Goal: Task Accomplishment & Management: Use online tool/utility

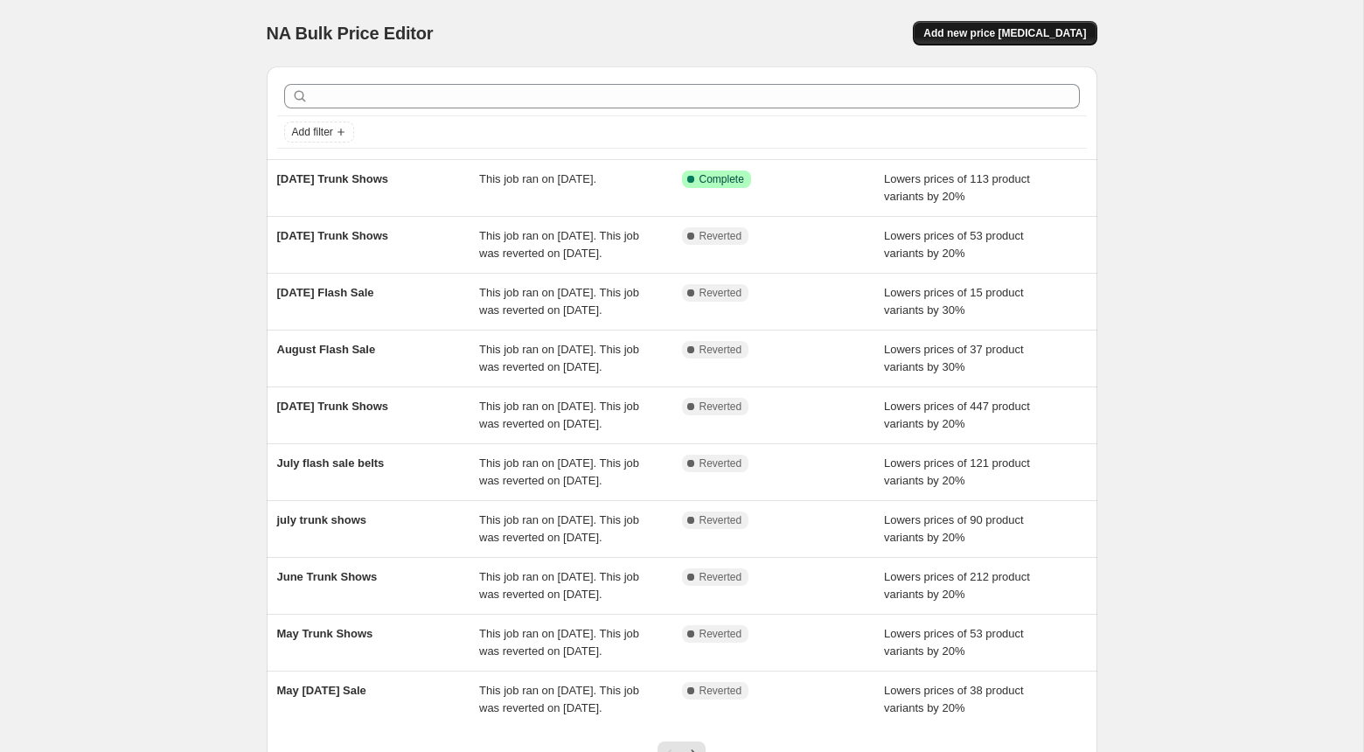
click at [973, 39] on span "Add new price [MEDICAL_DATA]" at bounding box center [1004, 33] width 163 height 14
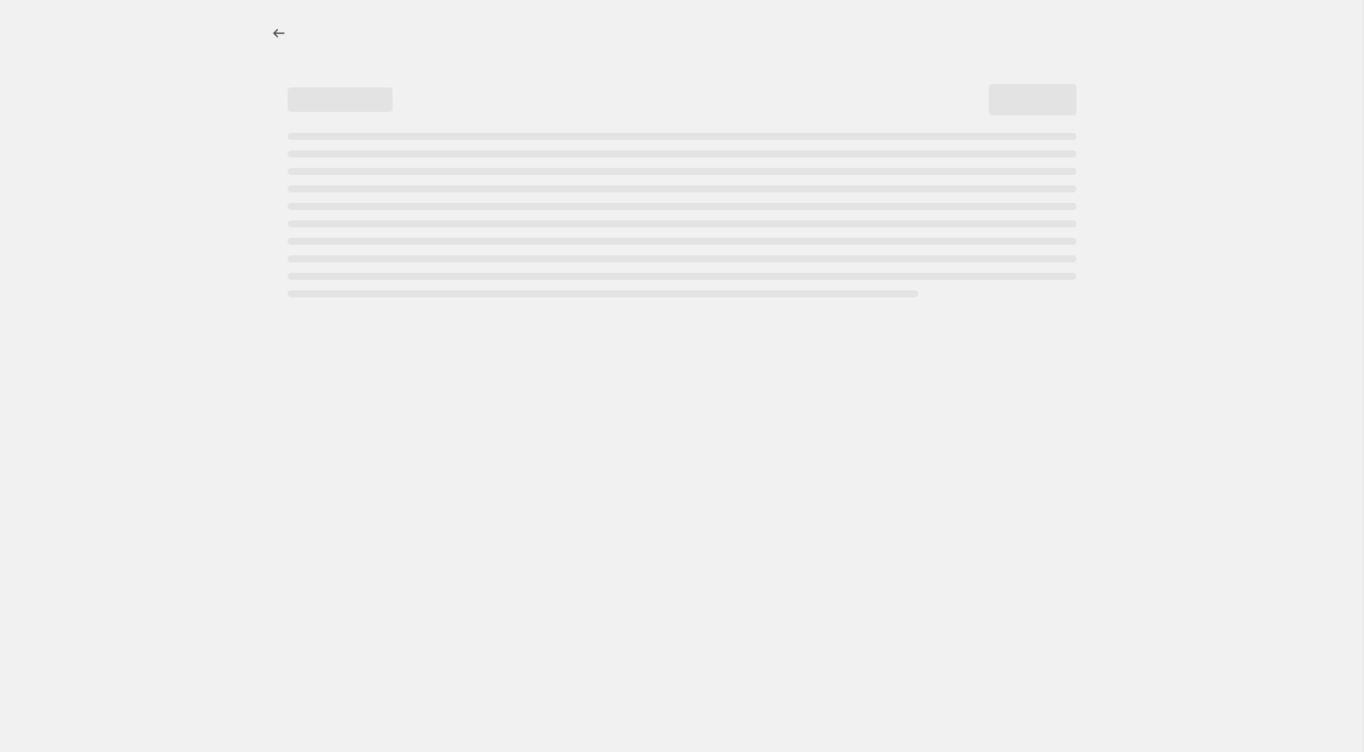
select select "percentage"
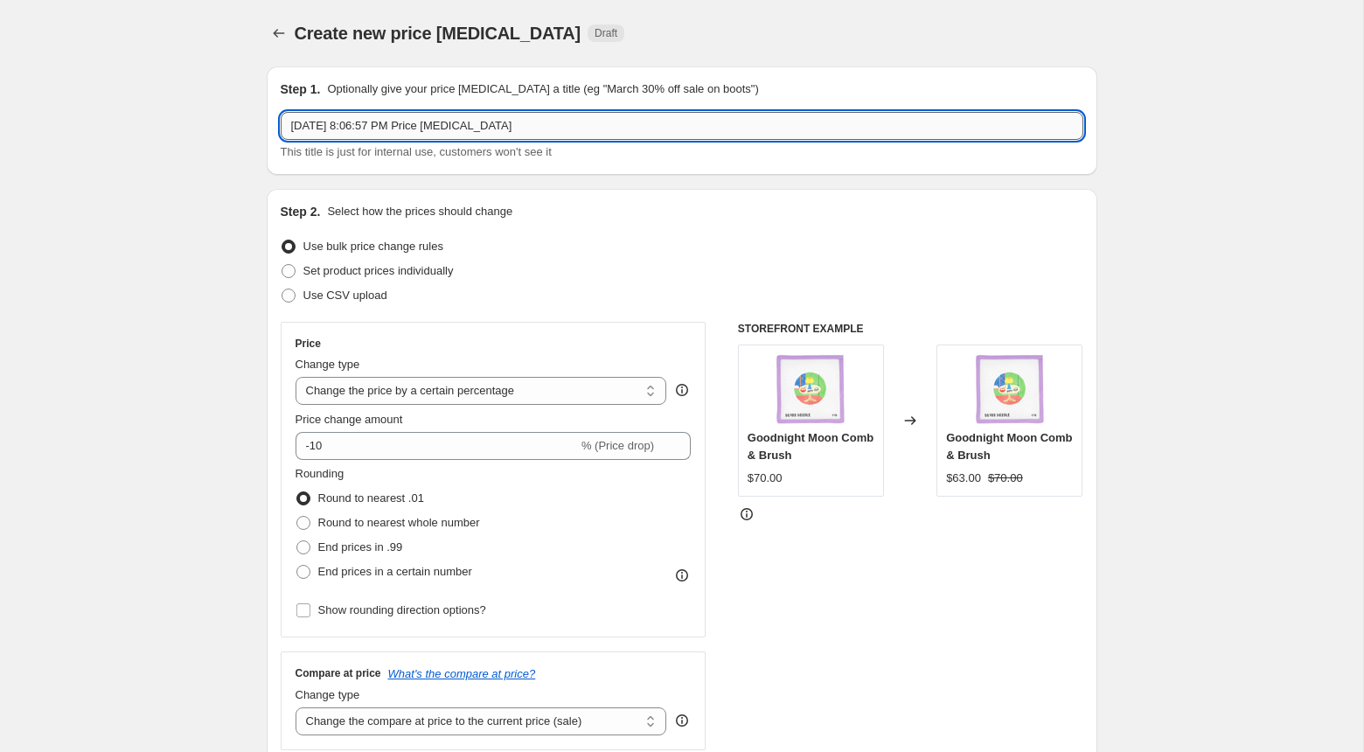
click at [529, 132] on input "[DATE] 8:06:57 PM Price [MEDICAL_DATA]" at bounding box center [682, 126] width 802 height 28
type input "October Flash Sale"
click at [506, 440] on input "-10" at bounding box center [436, 446] width 282 height 28
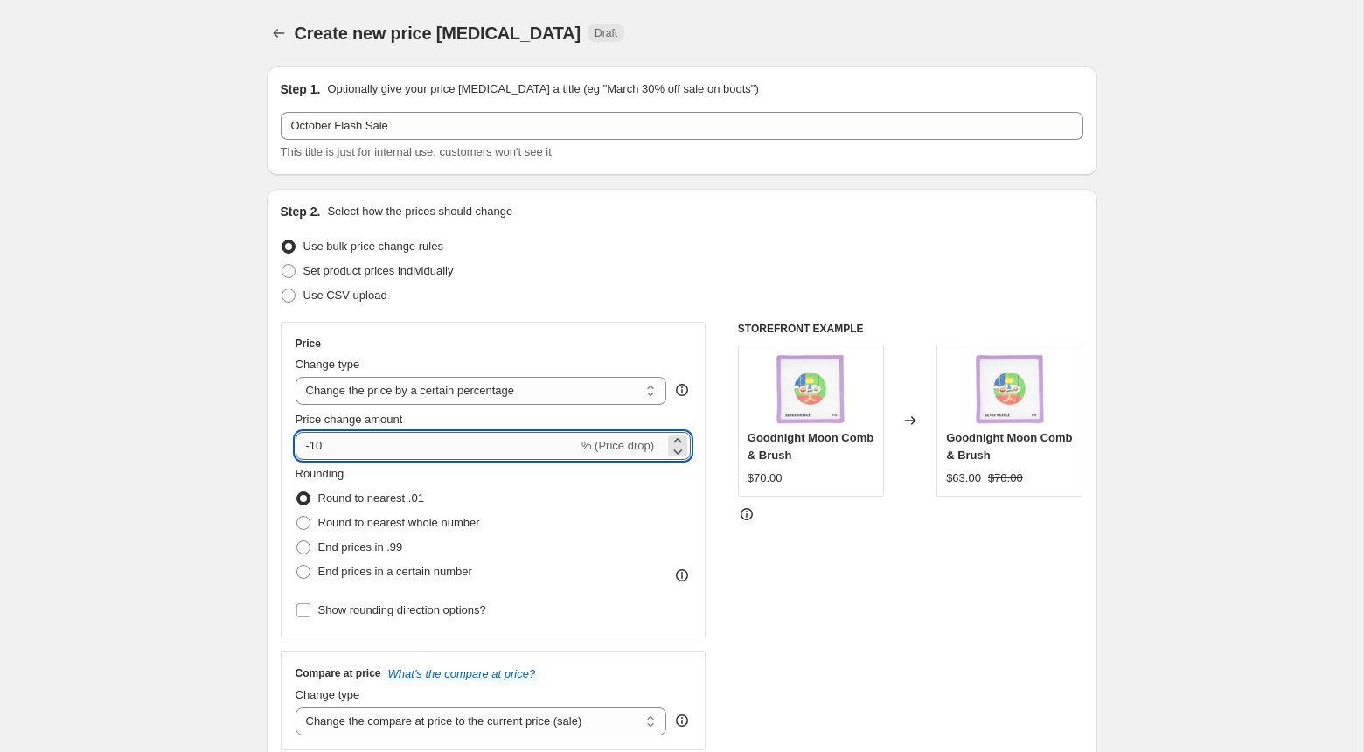
type input "-1"
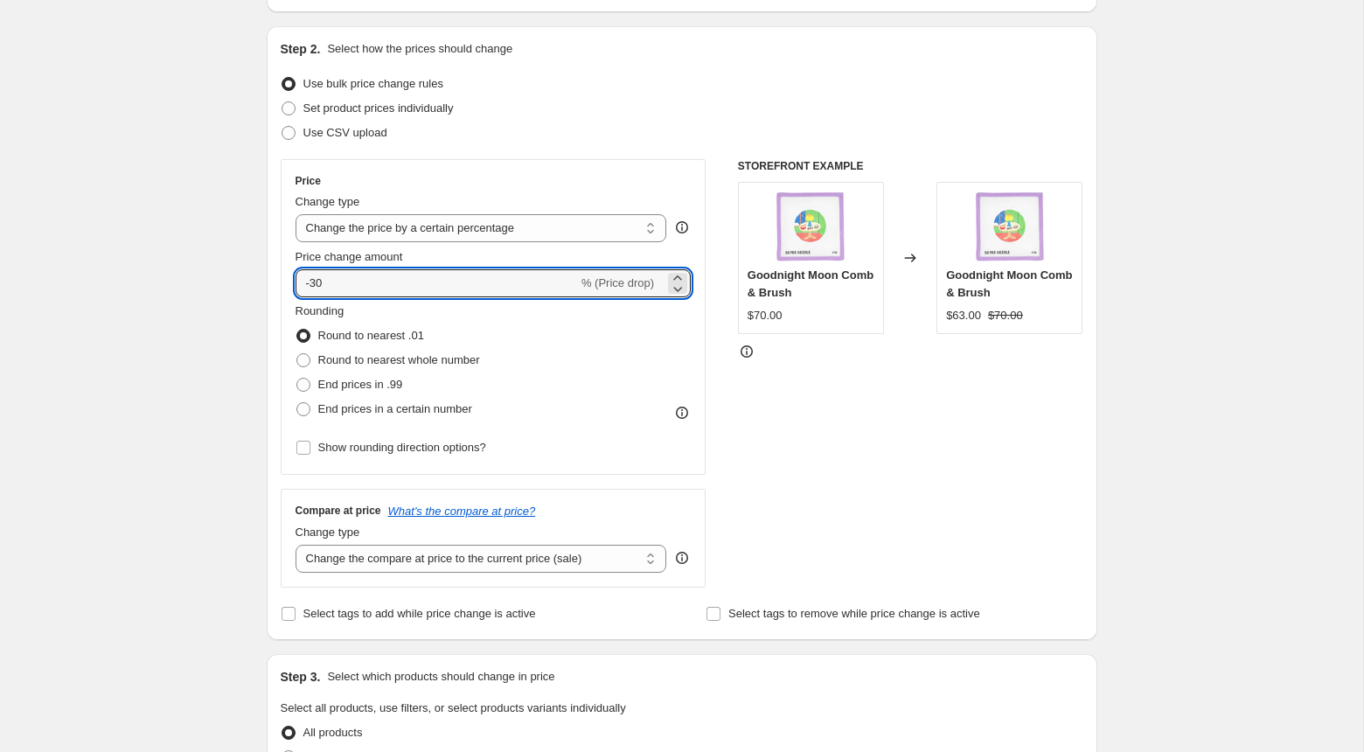
scroll to position [163, 0]
type input "-30"
click at [508, 552] on select "Change the compare at price to the current price (sale) Change the compare at p…" at bounding box center [481, 558] width 372 height 28
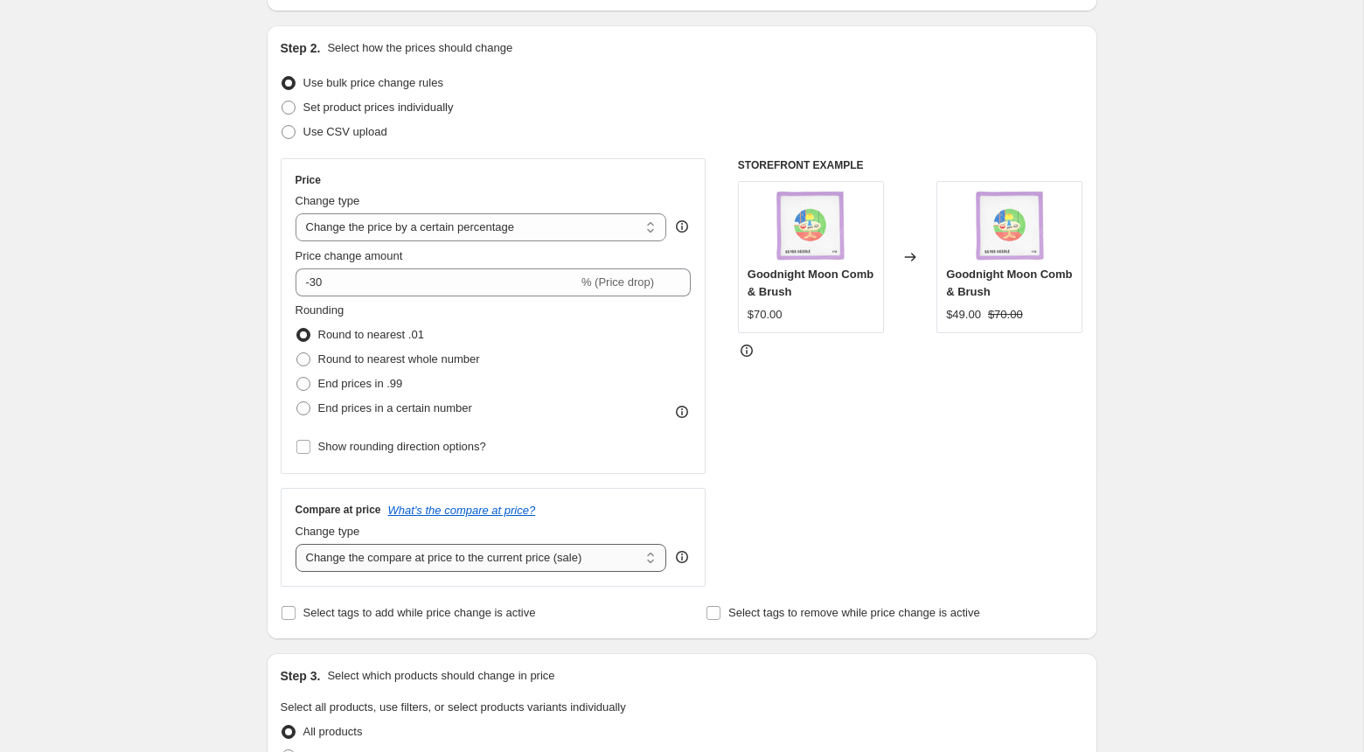
select select "no_change"
click at [295, 544] on select "Change the compare at price to the current price (sale) Change the compare at p…" at bounding box center [481, 558] width 372 height 28
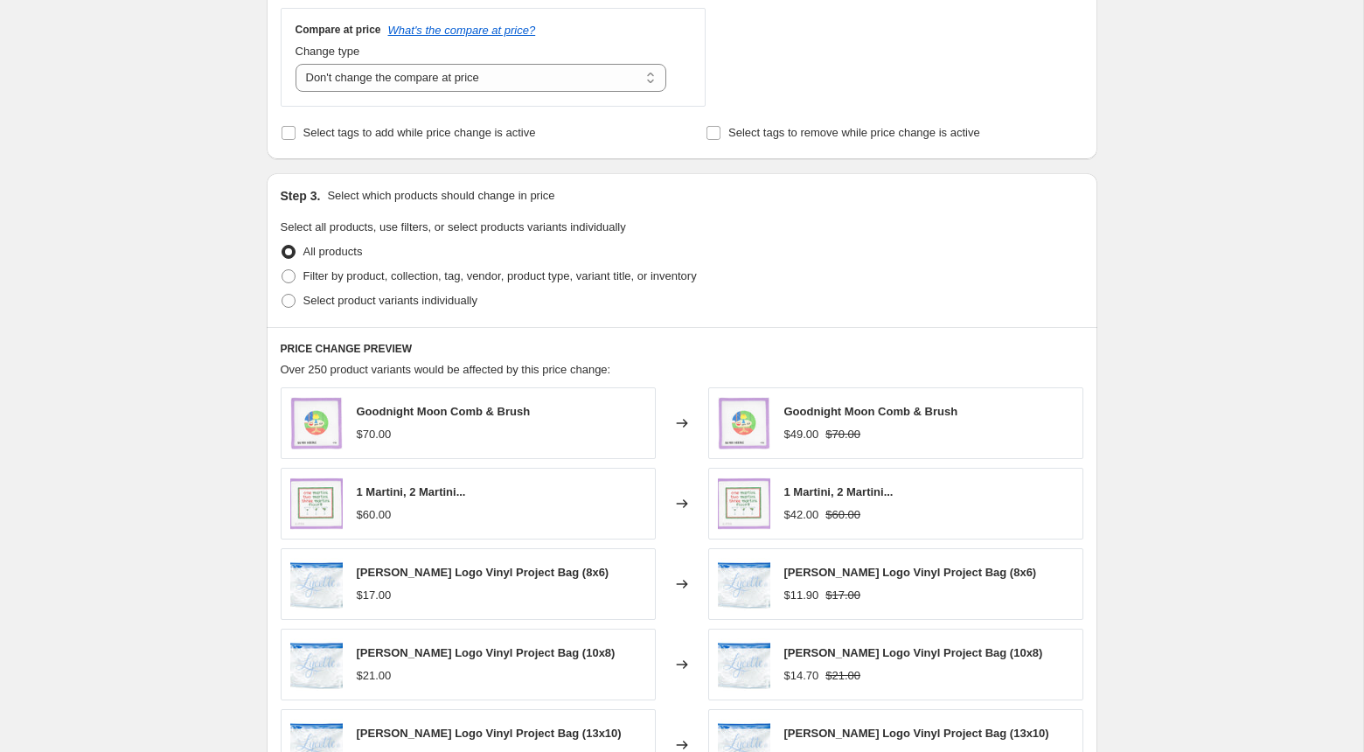
scroll to position [641, 0]
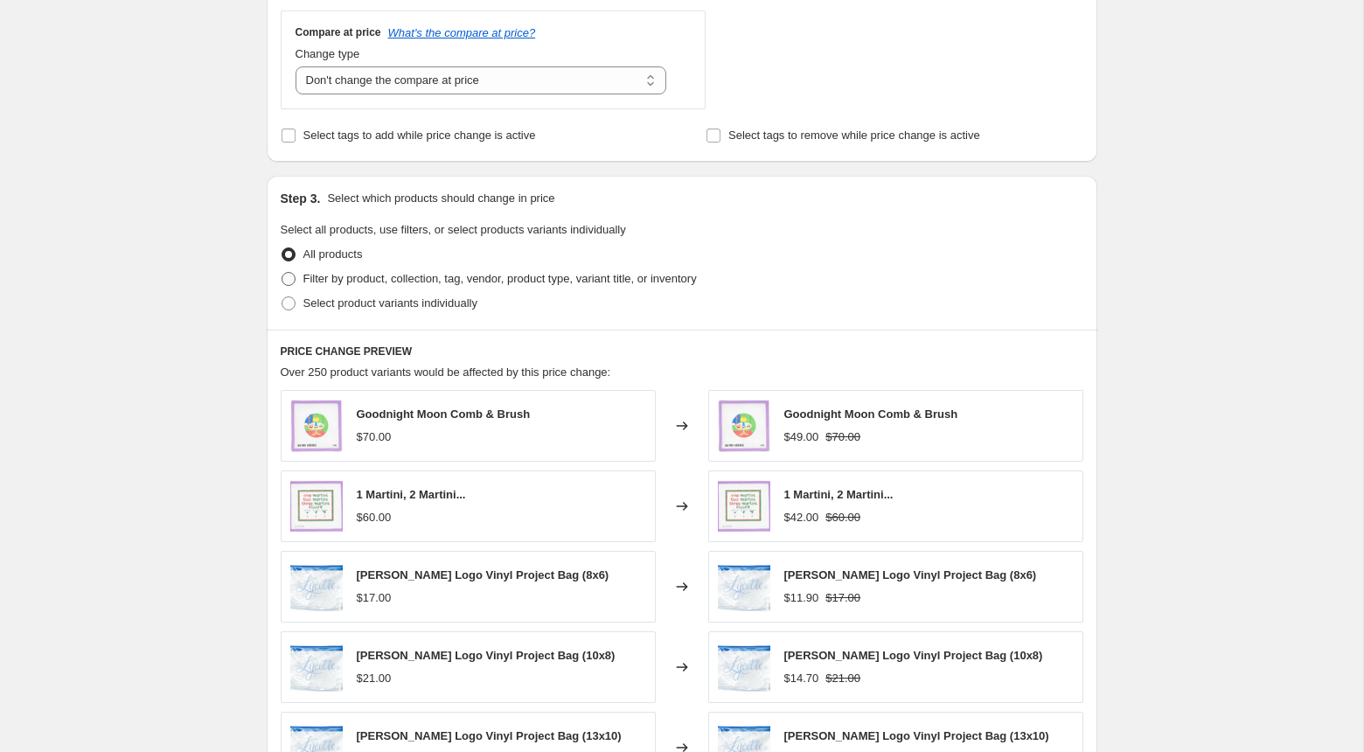
click at [449, 284] on span "Filter by product, collection, tag, vendor, product type, variant title, or inv…" at bounding box center [499, 278] width 393 height 17
click at [282, 273] on input "Filter by product, collection, tag, vendor, product type, variant title, or inv…" at bounding box center [281, 272] width 1 height 1
radio input "true"
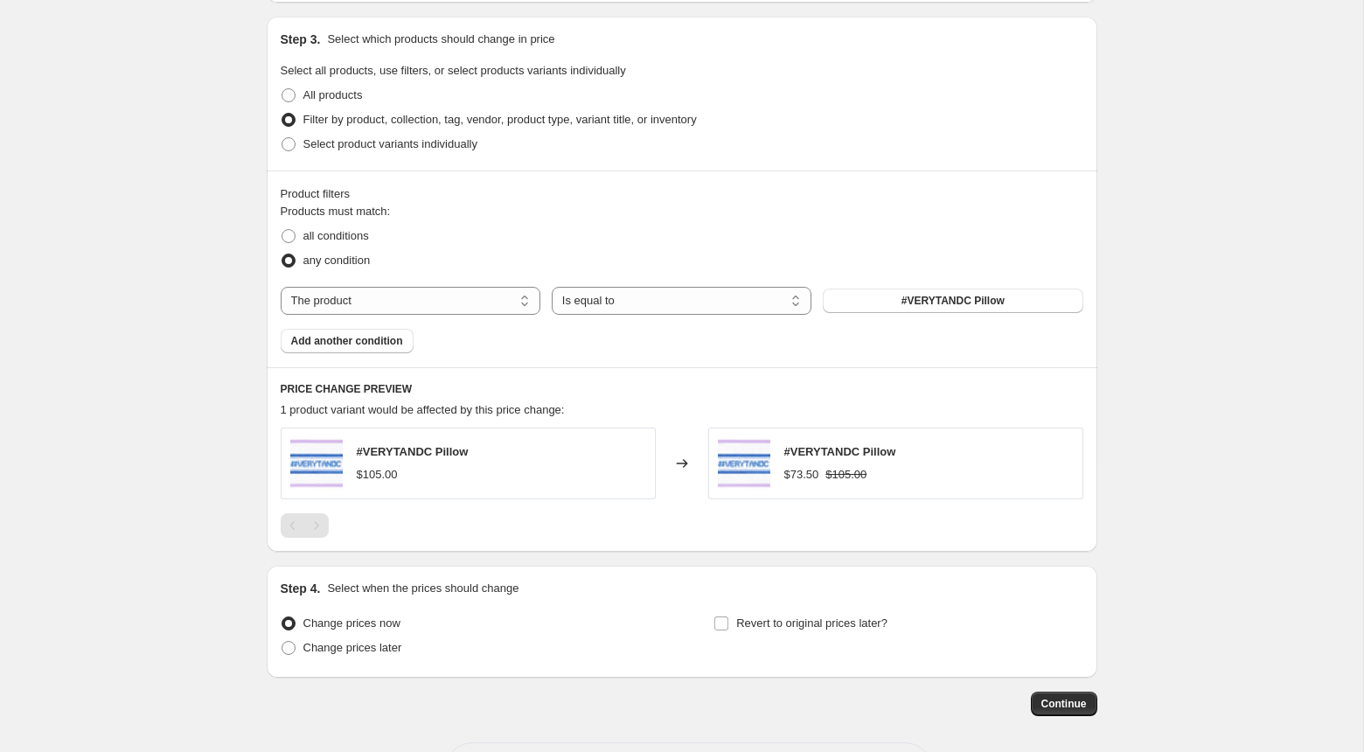
scroll to position [798, 0]
click at [361, 295] on select "The product The product's collection The product's tag The product's vendor The…" at bounding box center [411, 302] width 260 height 28
select select "vendor"
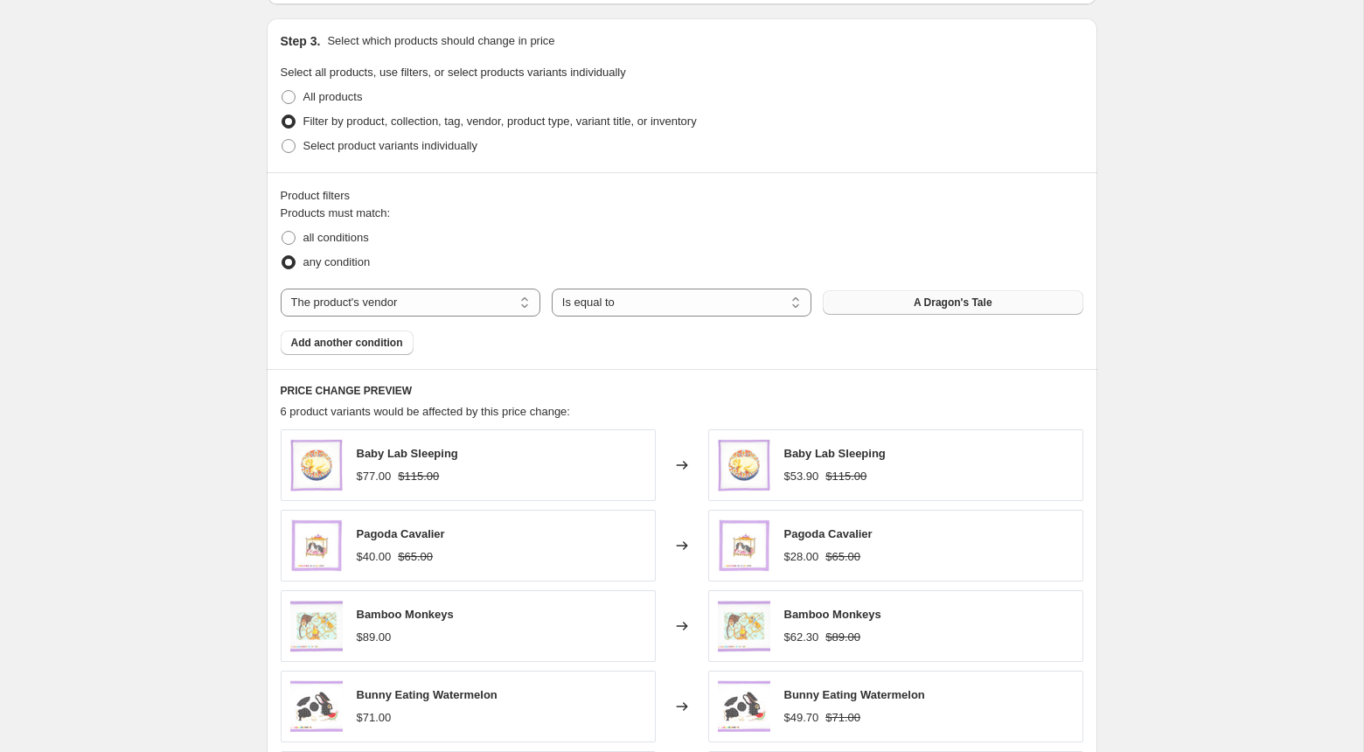
click at [922, 300] on span "A Dragon's Tale" at bounding box center [952, 302] width 79 height 14
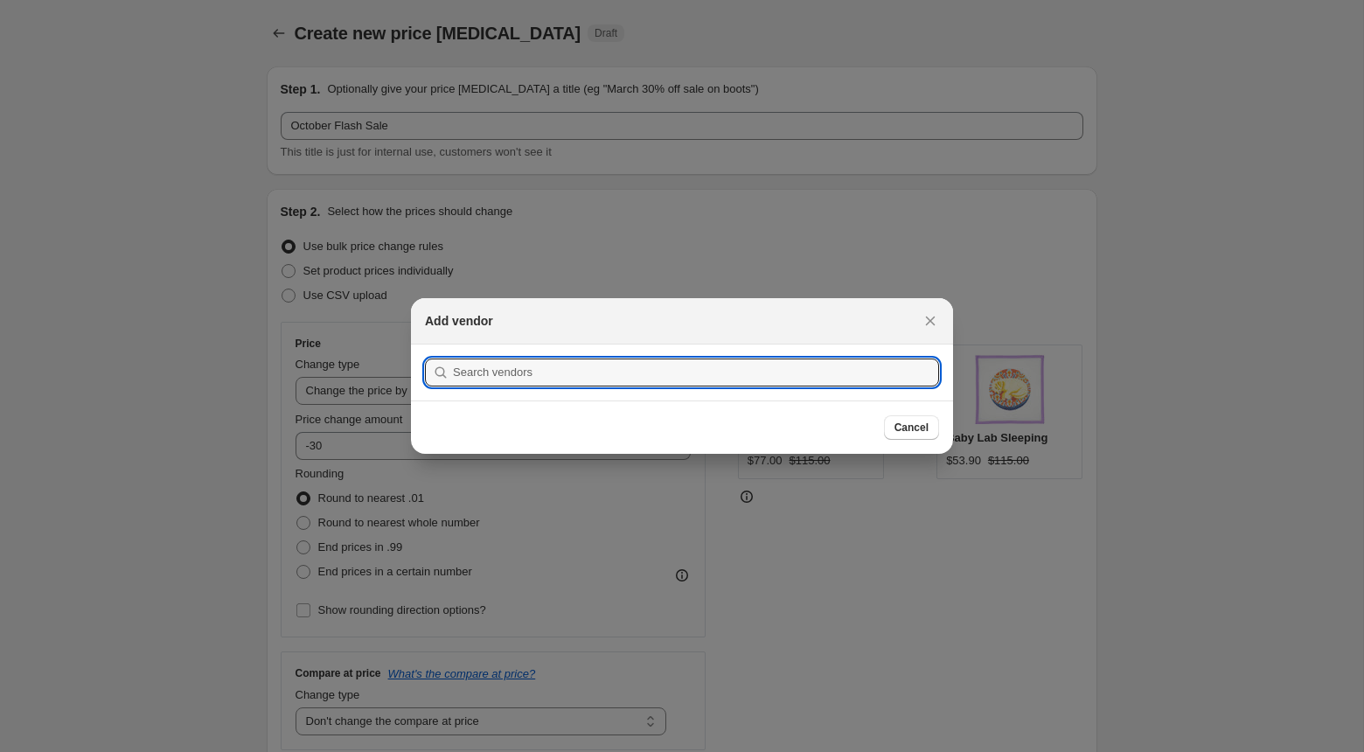
scroll to position [0, 0]
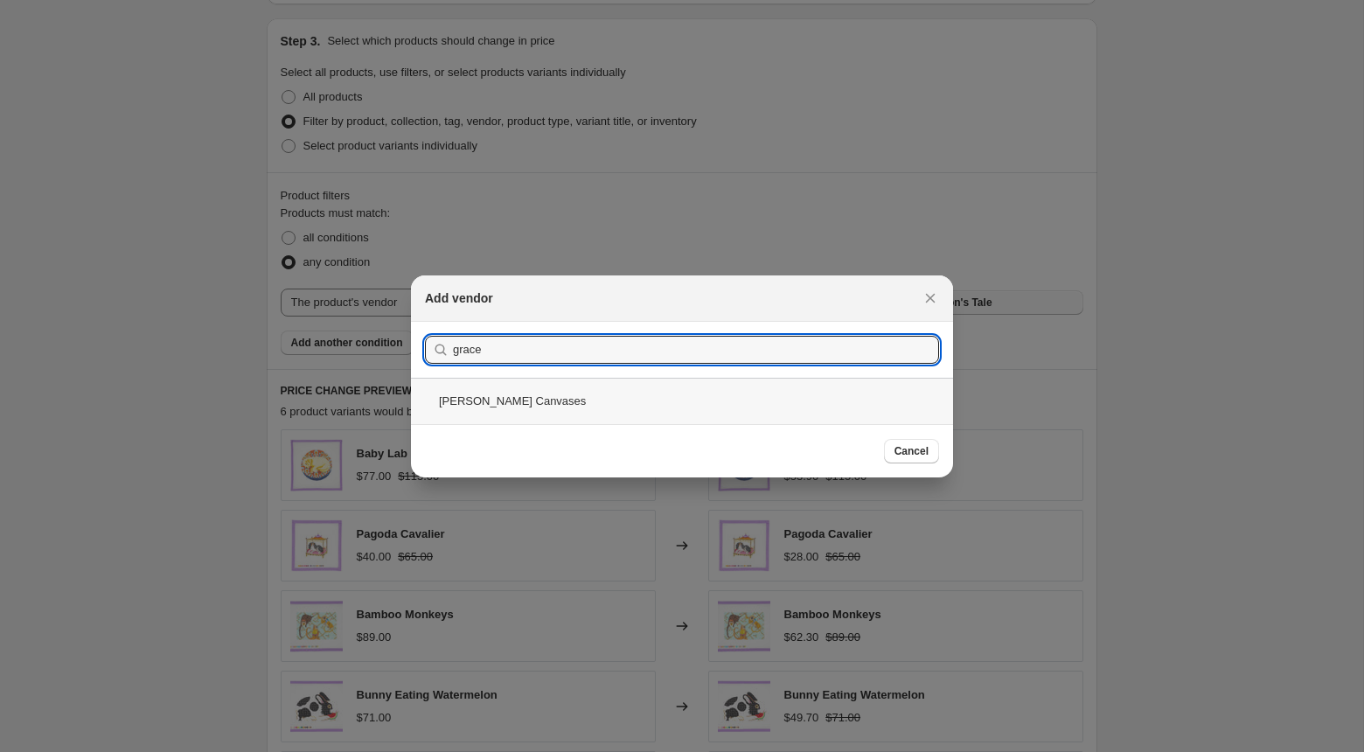
type input "grace"
click at [574, 401] on div "[PERSON_NAME] Canvases" at bounding box center [682, 401] width 542 height 46
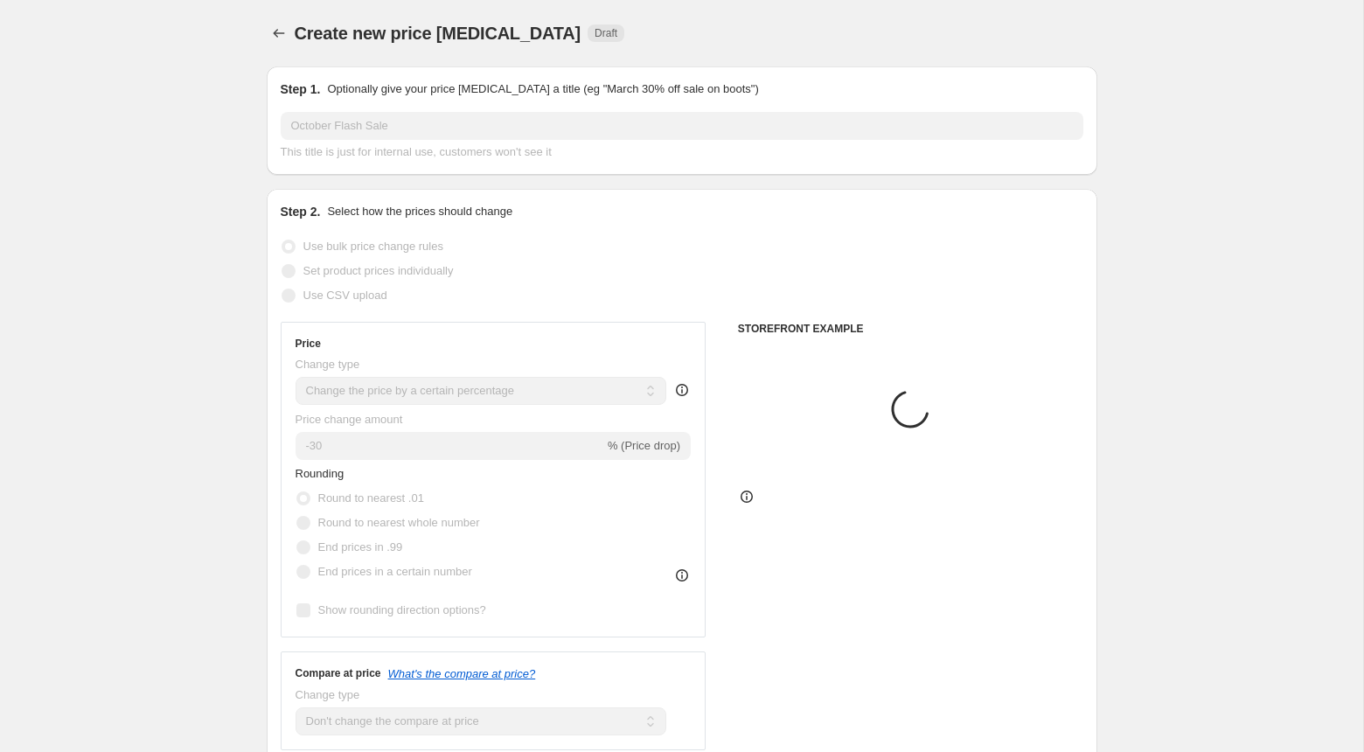
scroll to position [798, 0]
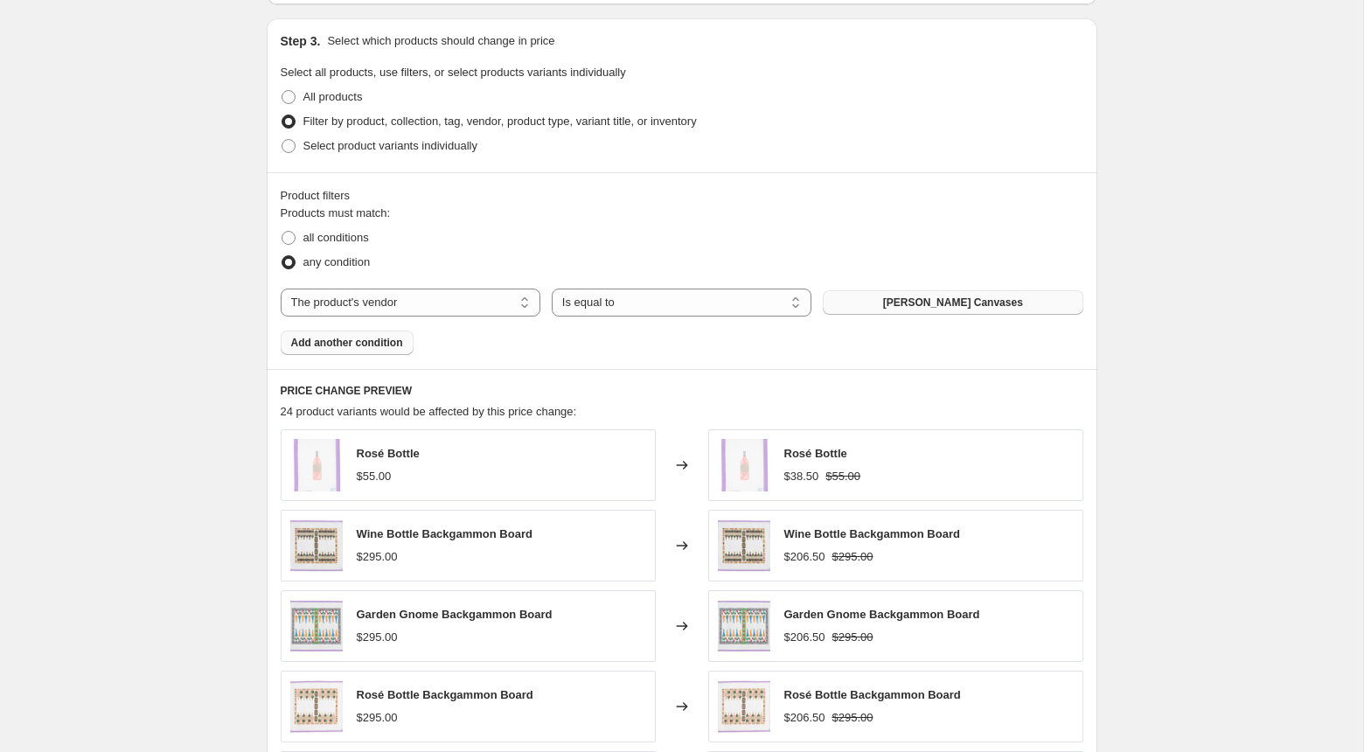
click at [386, 336] on span "Add another condition" at bounding box center [347, 343] width 112 height 14
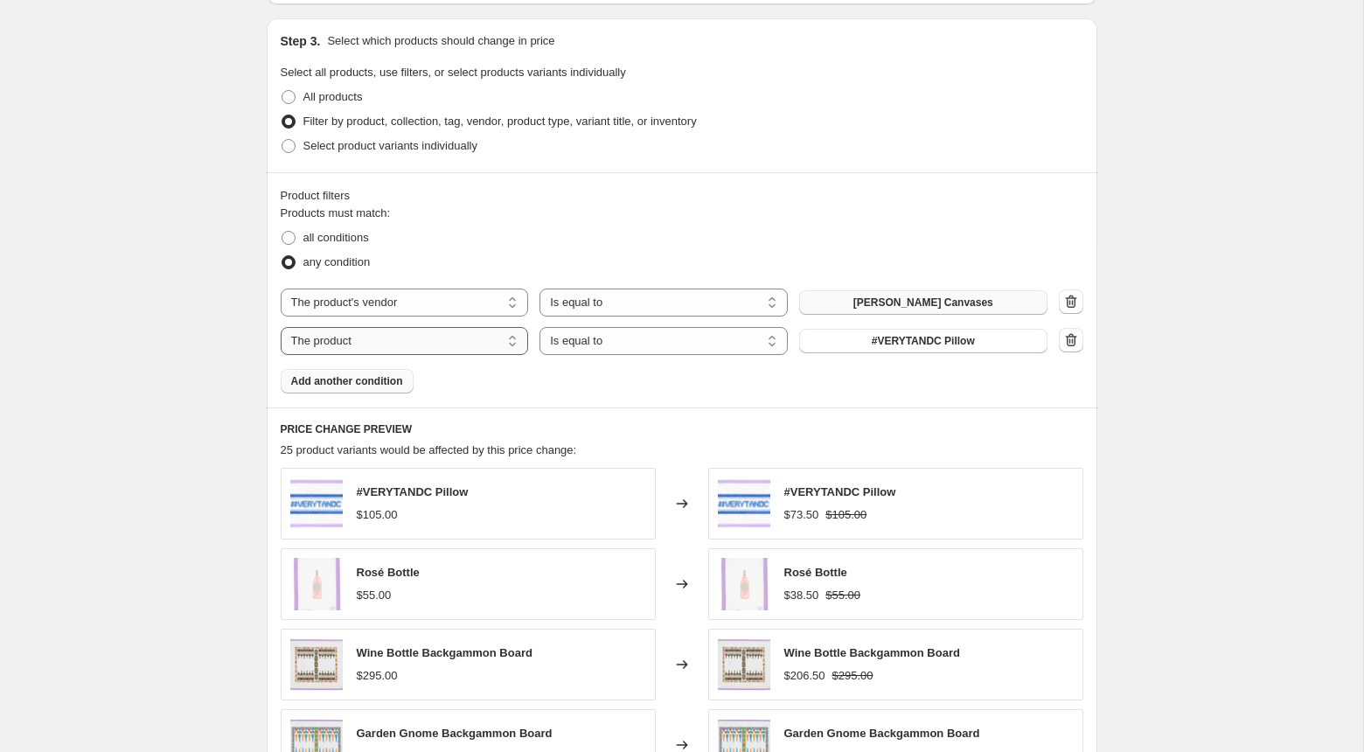
click at [425, 344] on select "The product The product's collection The product's tag The product's vendor The…" at bounding box center [405, 341] width 248 height 28
select select "vendor"
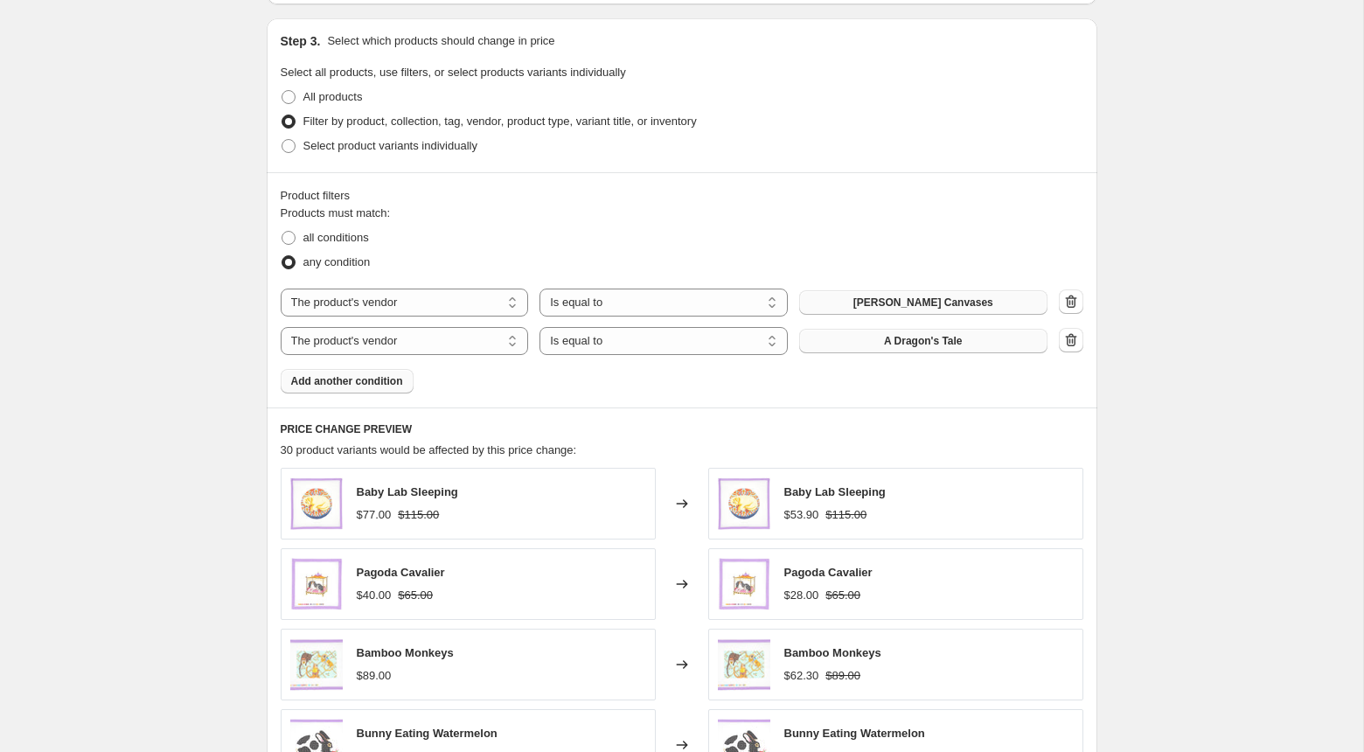
click at [870, 341] on button "A Dragon's Tale" at bounding box center [923, 341] width 248 height 24
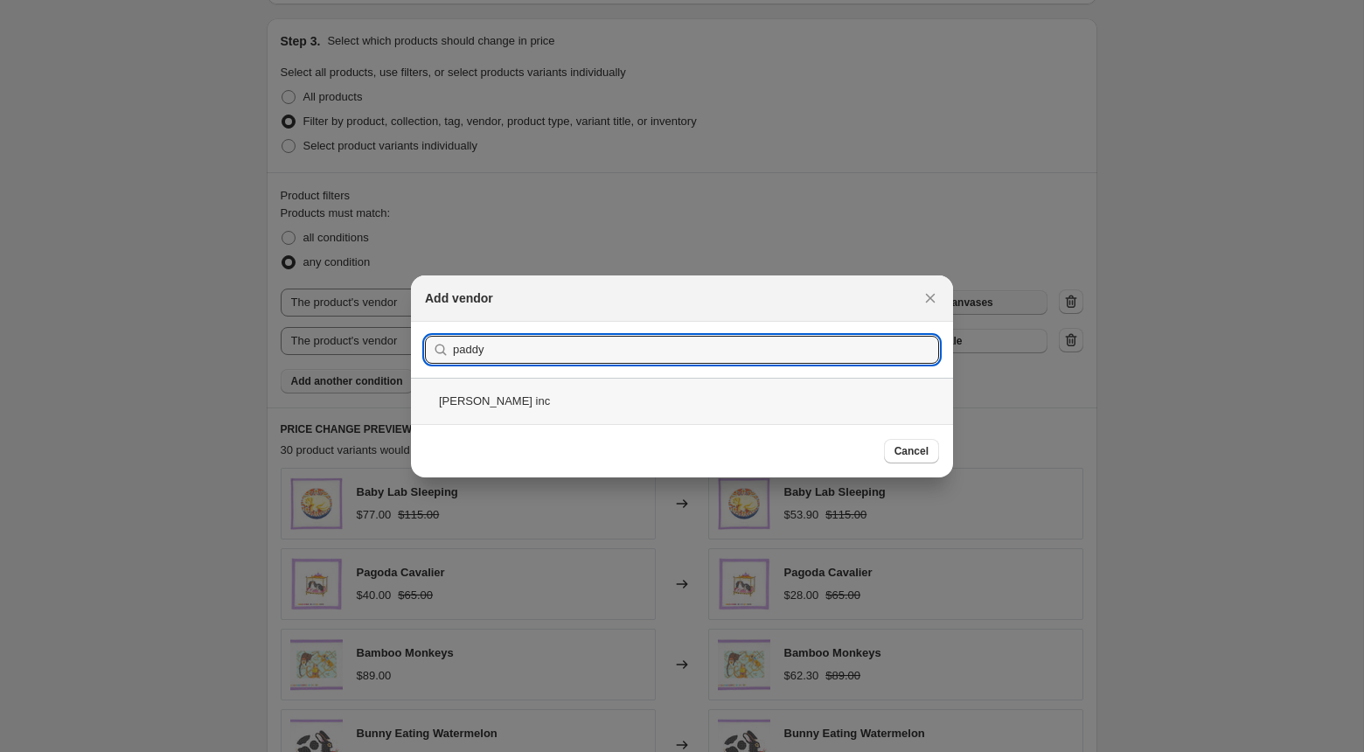
type input "paddy"
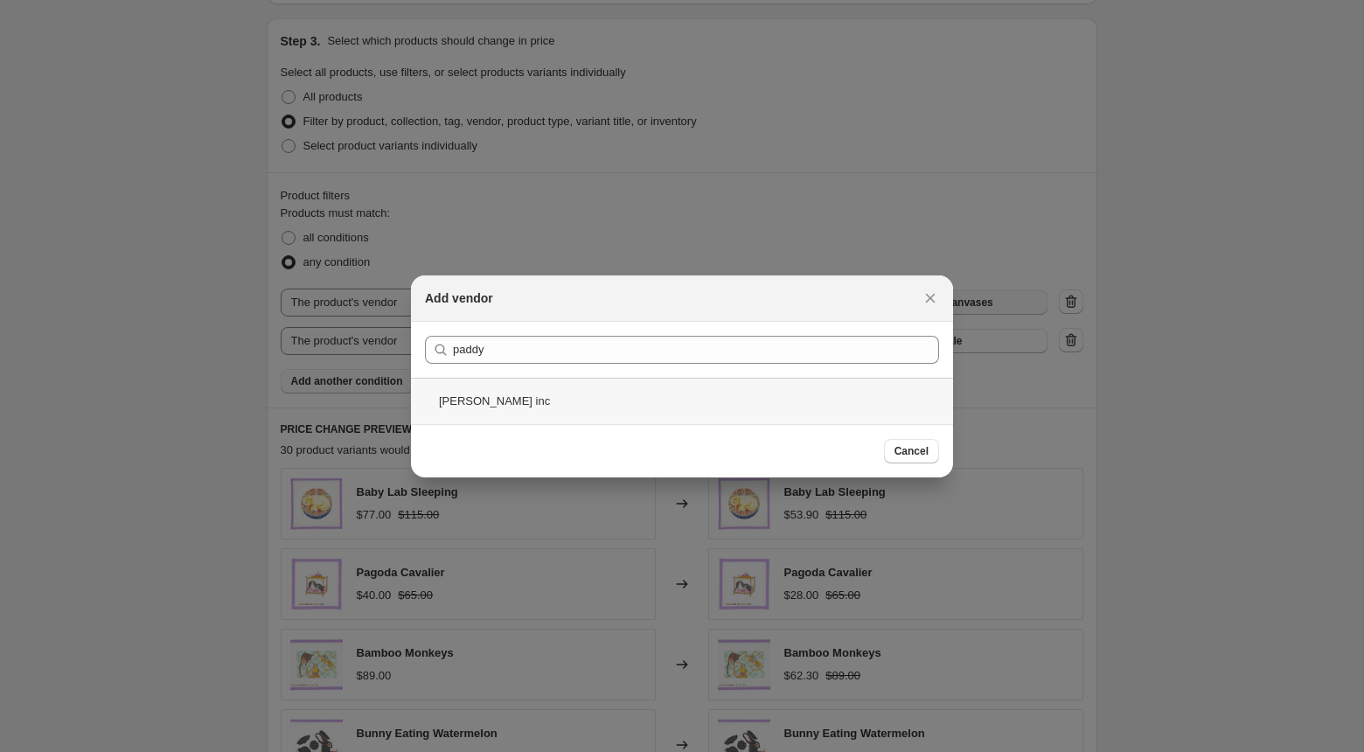
click at [655, 397] on div "[PERSON_NAME] inc" at bounding box center [682, 401] width 542 height 46
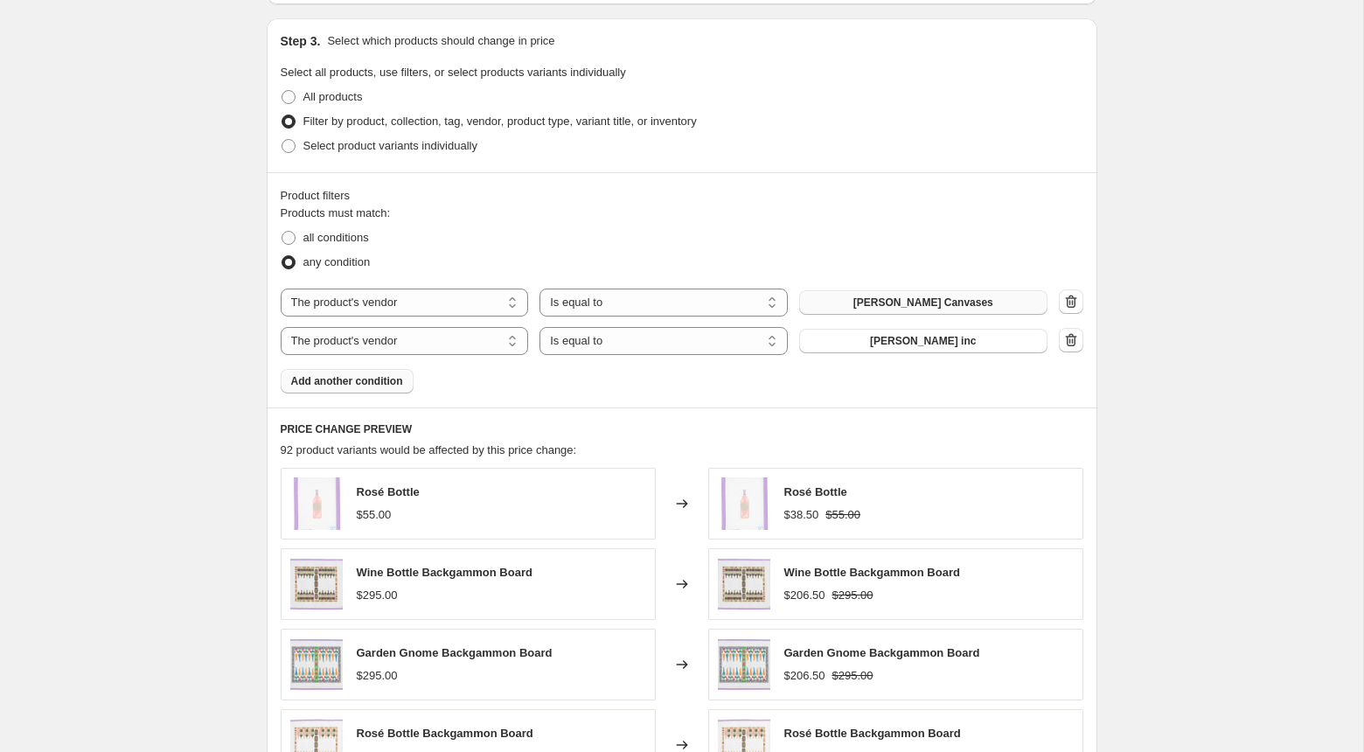
click at [399, 380] on span "Add another condition" at bounding box center [347, 381] width 112 height 14
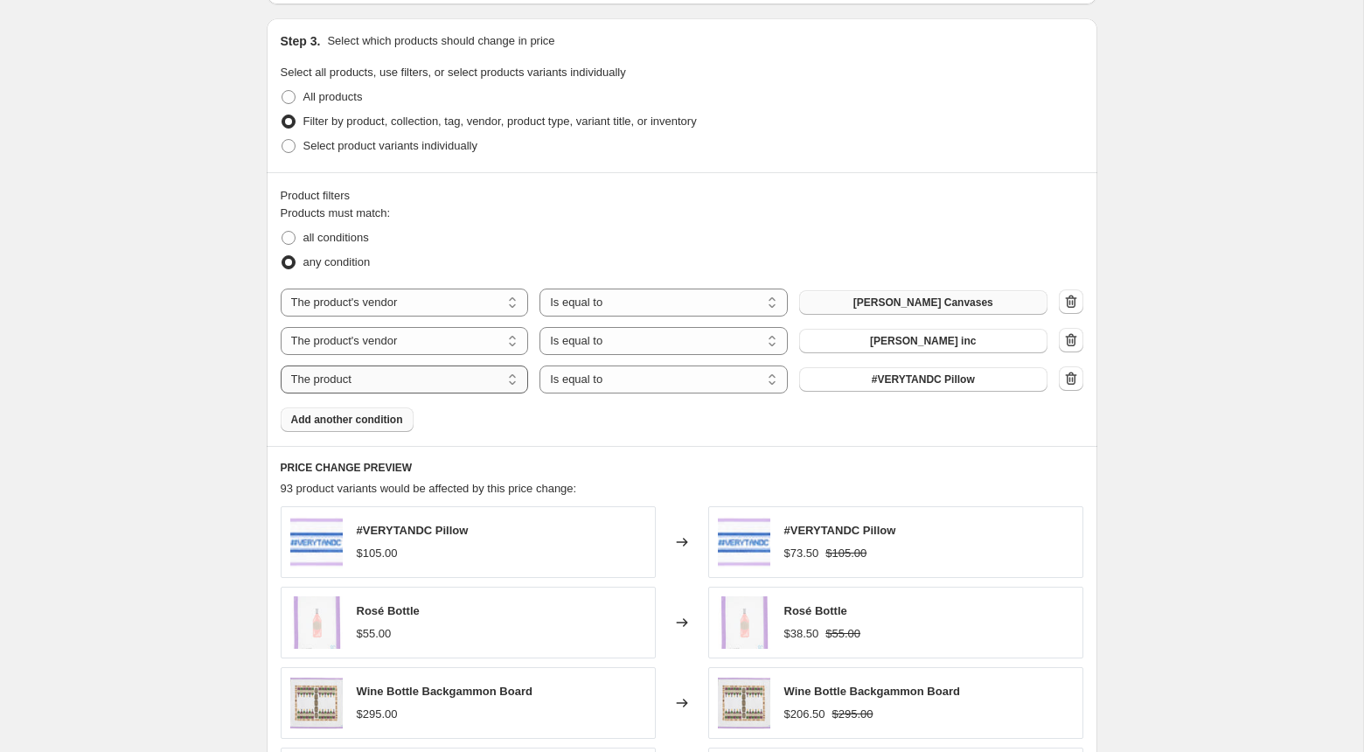
click at [399, 384] on select "The product The product's collection The product's tag The product's vendor The…" at bounding box center [405, 379] width 248 height 28
select select "vendor"
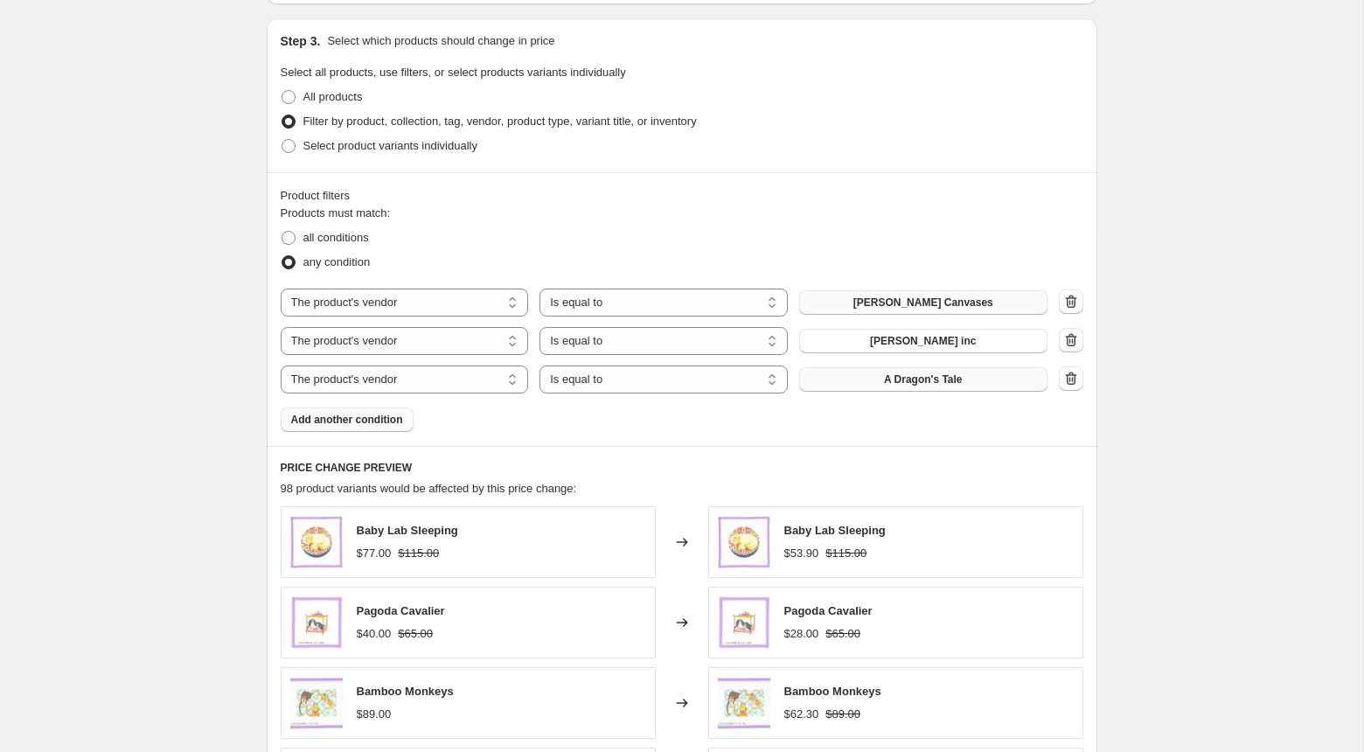
click at [875, 367] on button "A Dragon's Tale" at bounding box center [923, 379] width 248 height 24
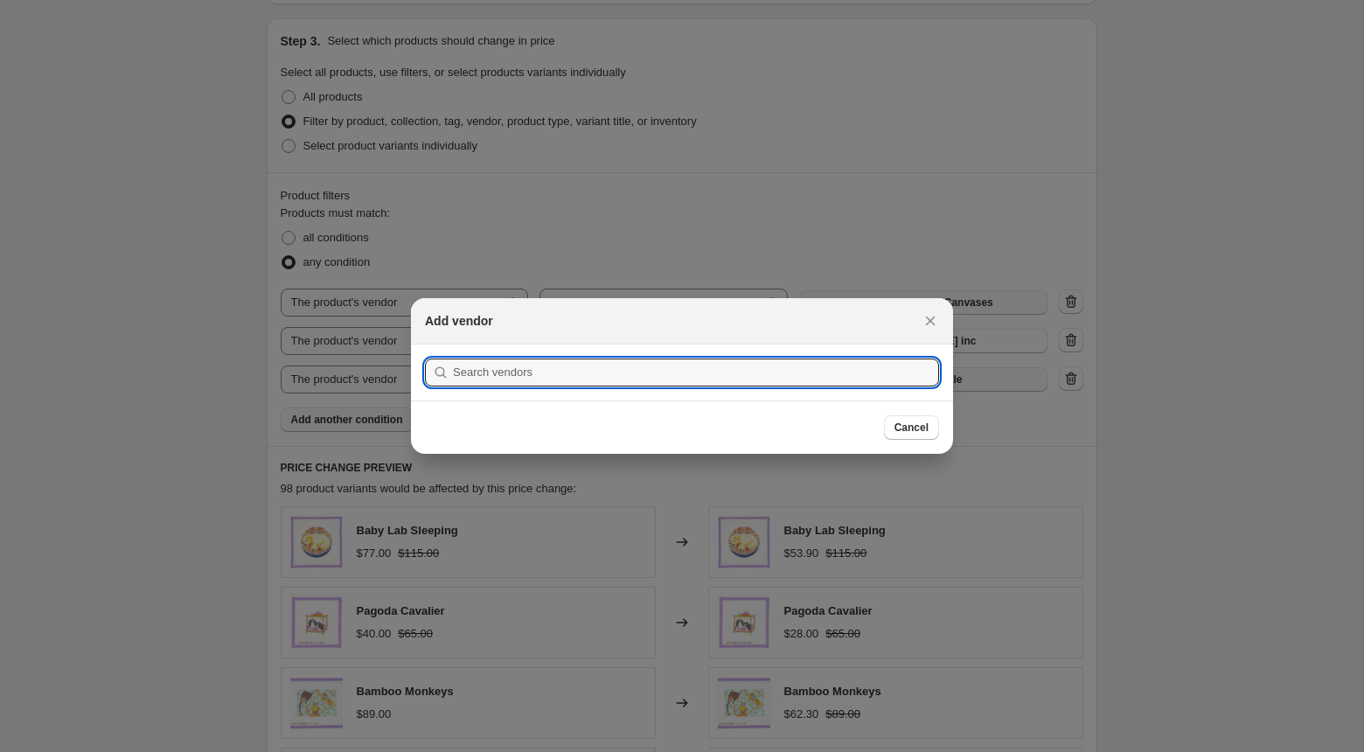
scroll to position [0, 0]
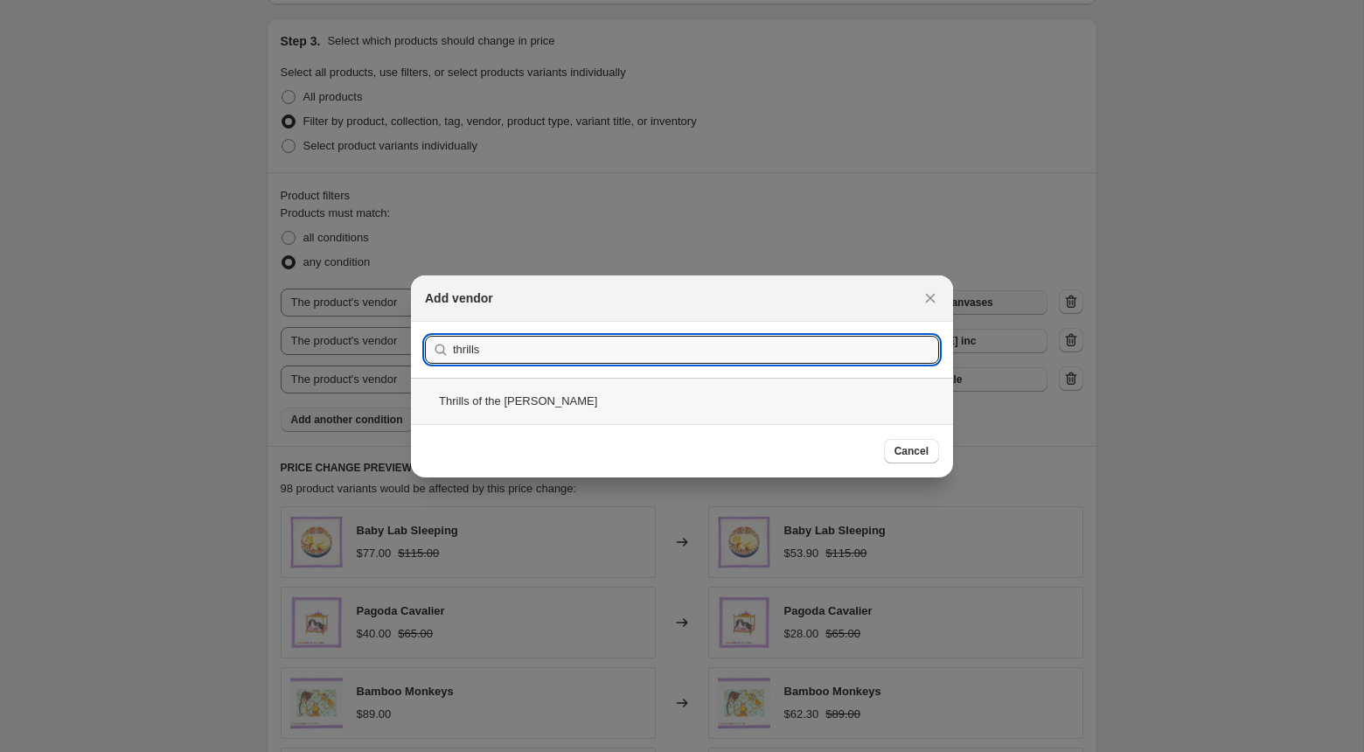
type input "thrills"
click at [801, 398] on div "Thrills of the [PERSON_NAME]" at bounding box center [682, 401] width 542 height 46
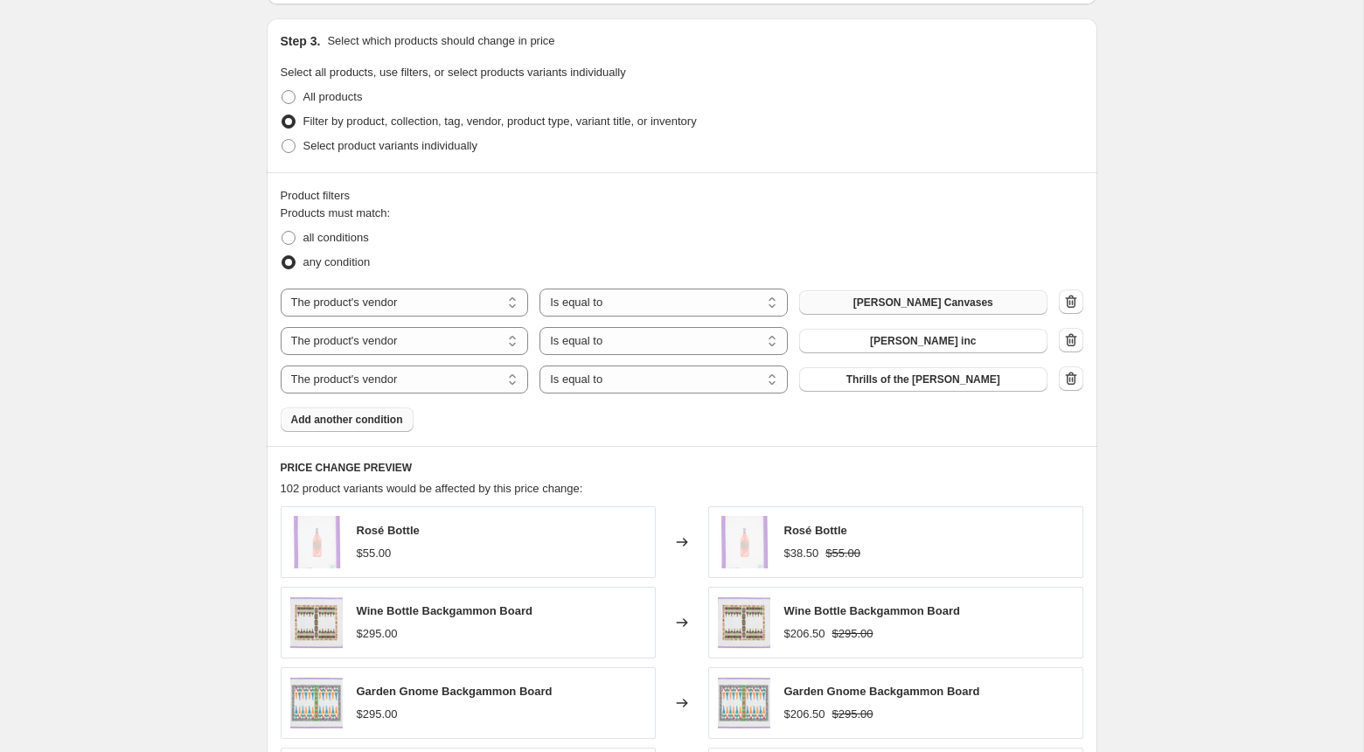
click at [404, 423] on button "Add another condition" at bounding box center [347, 419] width 133 height 24
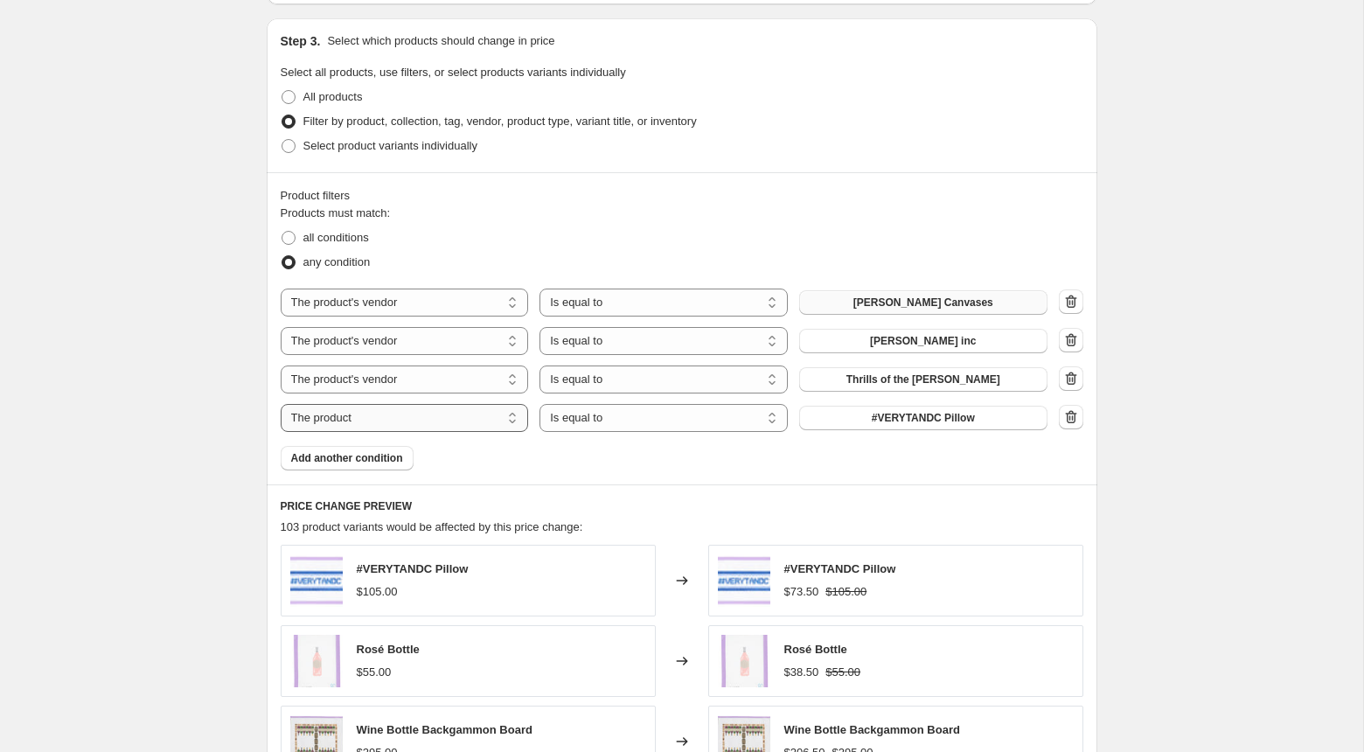
click at [411, 421] on select "The product The product's collection The product's tag The product's vendor The…" at bounding box center [405, 418] width 248 height 28
select select "vendor"
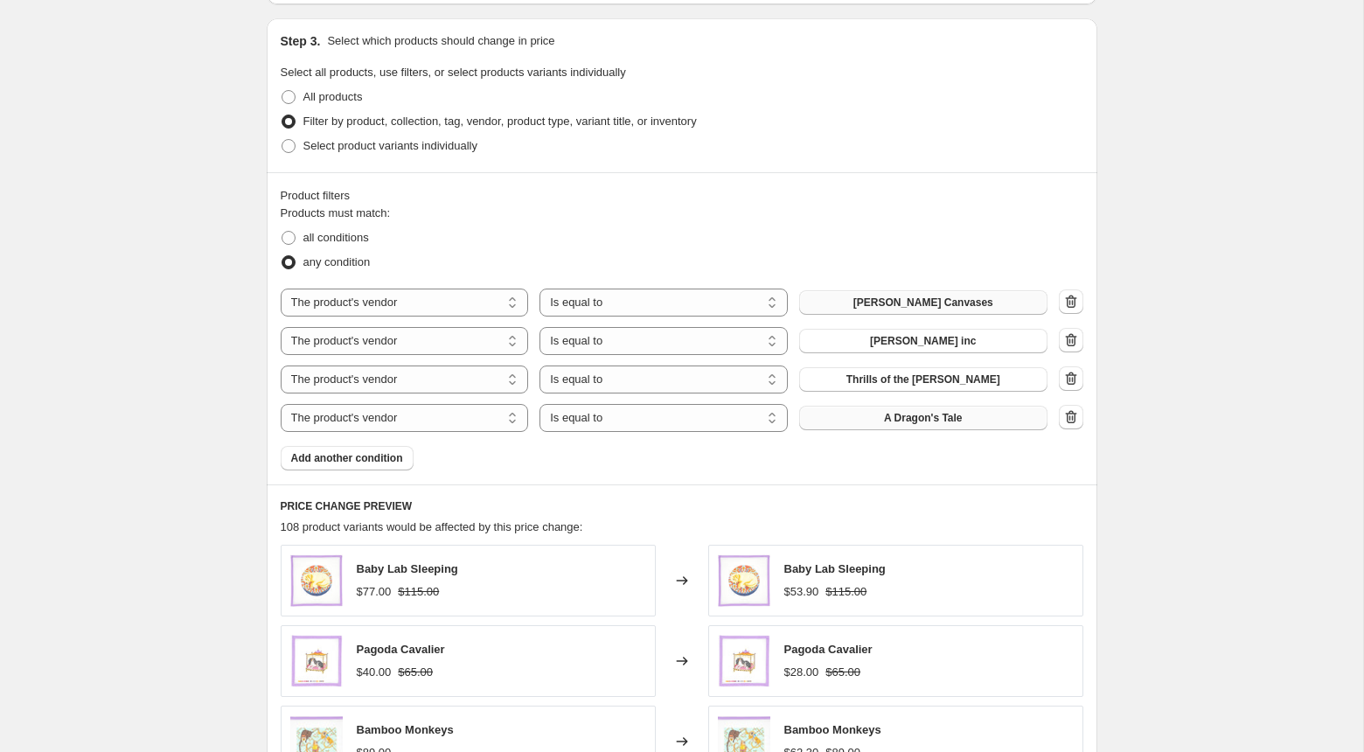
click at [881, 422] on button "A Dragon's Tale" at bounding box center [923, 418] width 248 height 24
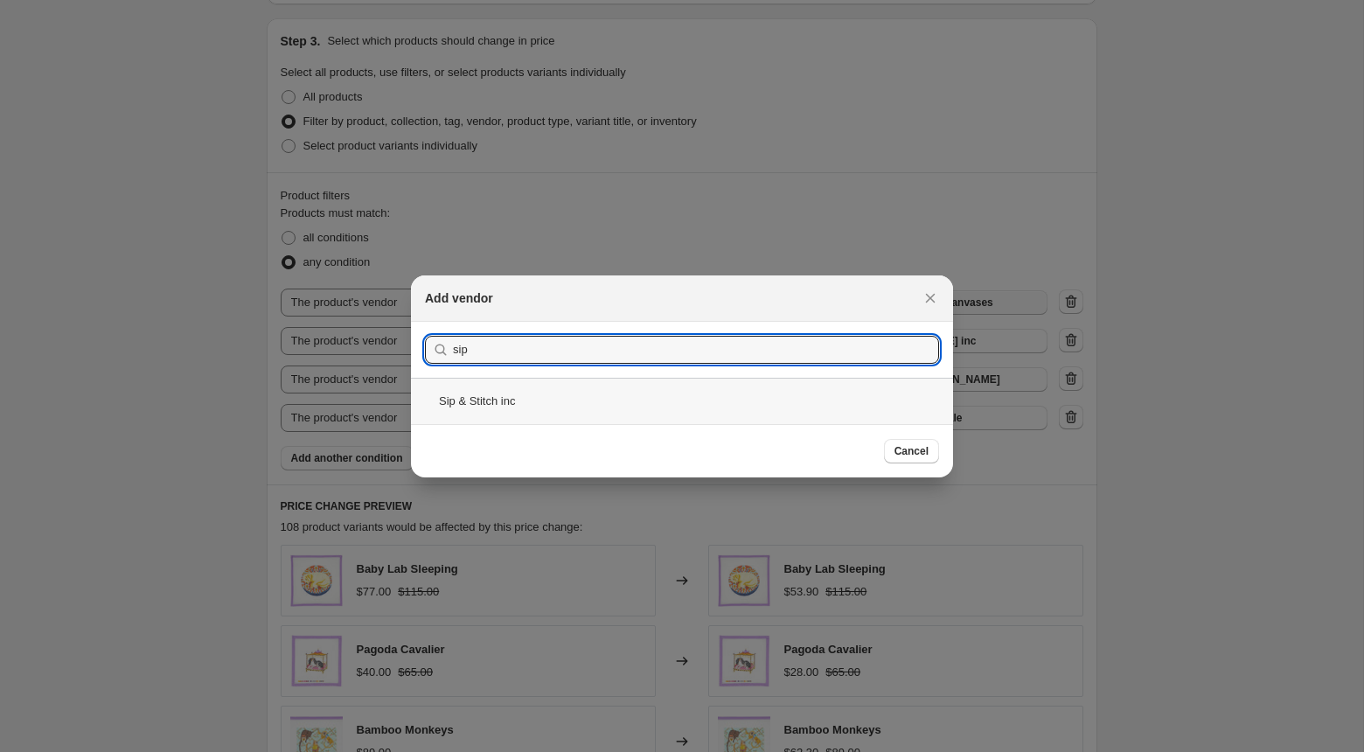
type input "sip"
click at [740, 411] on div "Sip & Stitch inc" at bounding box center [682, 401] width 542 height 46
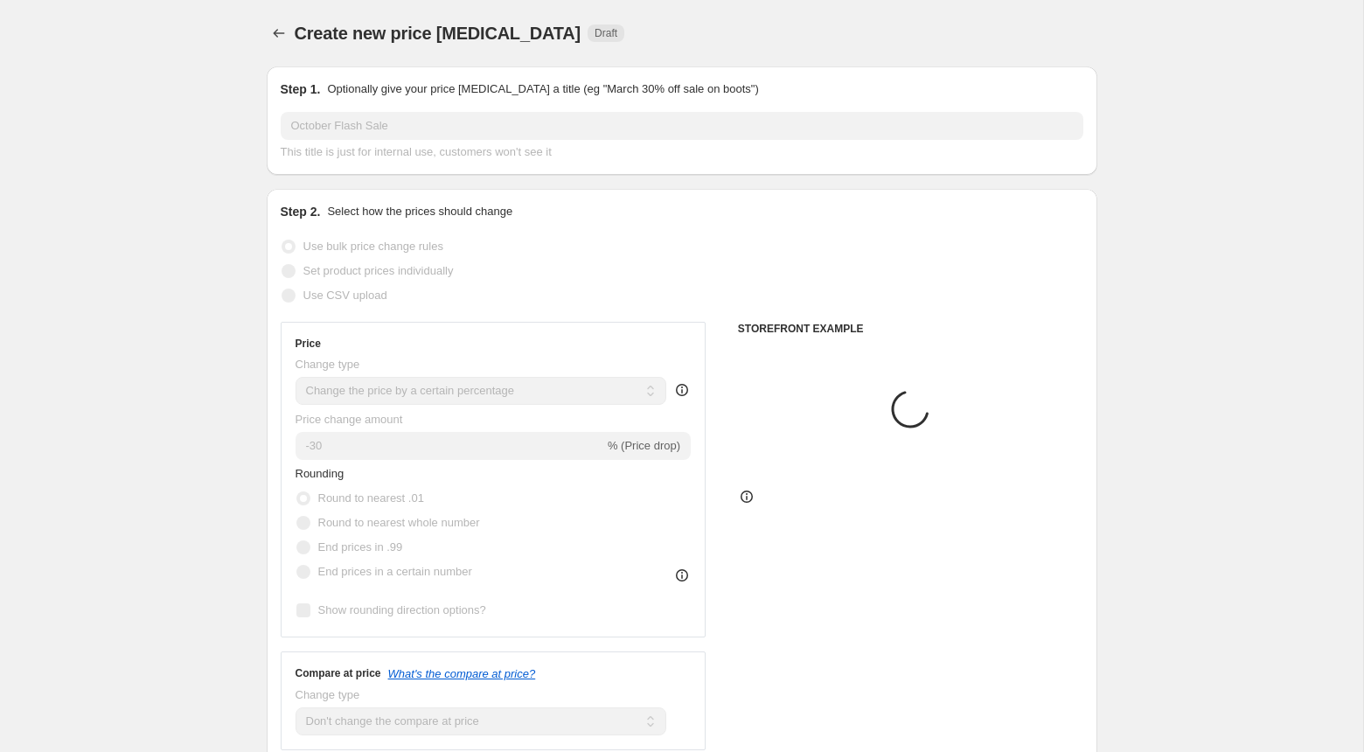
scroll to position [798, 0]
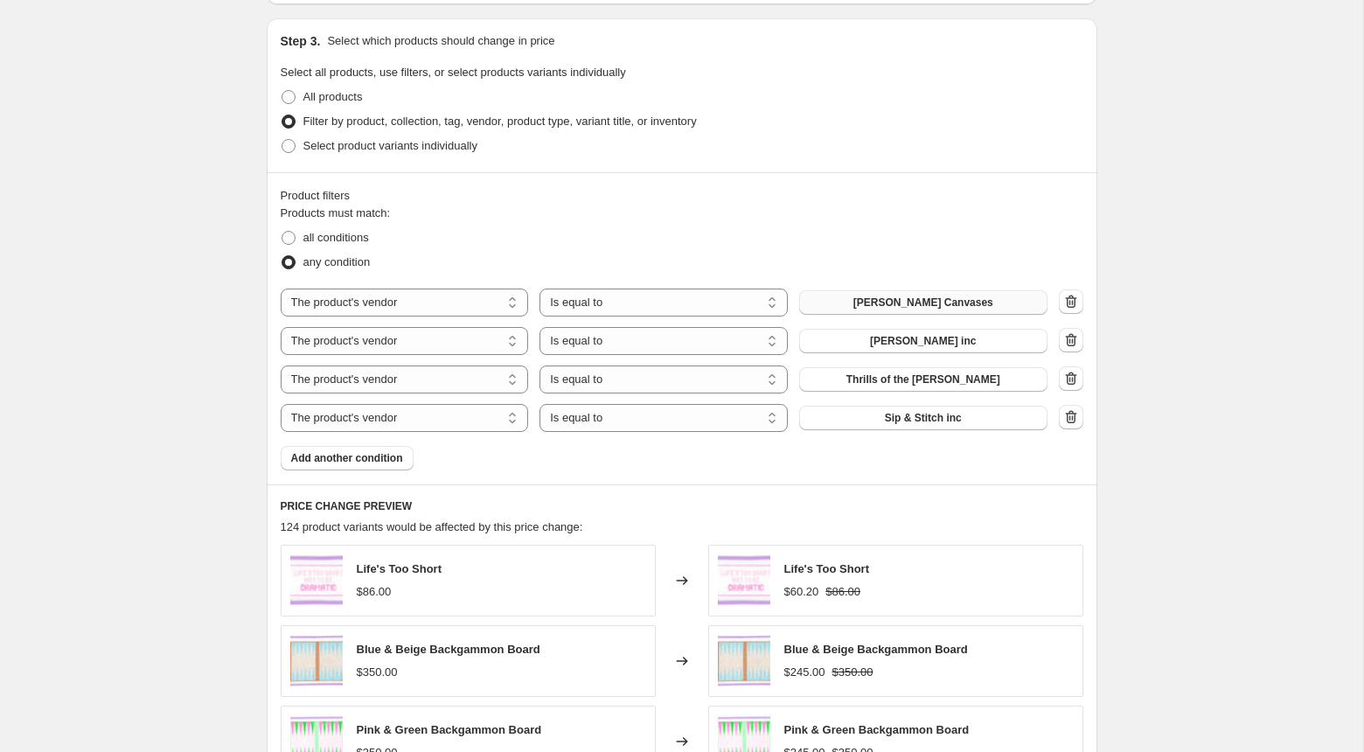
click at [399, 467] on div "Product filters Products must match: all conditions any condition The product T…" at bounding box center [682, 328] width 830 height 312
click at [394, 462] on span "Add another condition" at bounding box center [347, 458] width 112 height 14
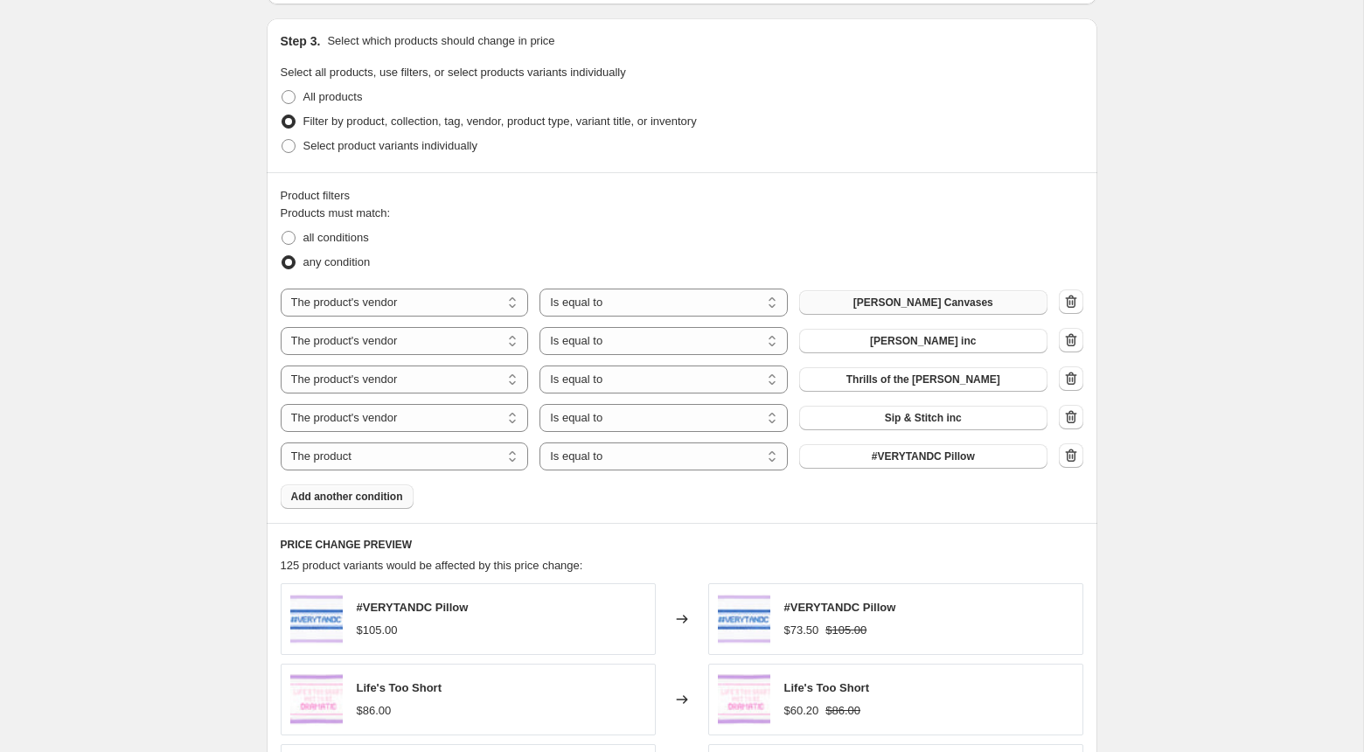
click at [349, 494] on span "Add another condition" at bounding box center [347, 497] width 112 height 14
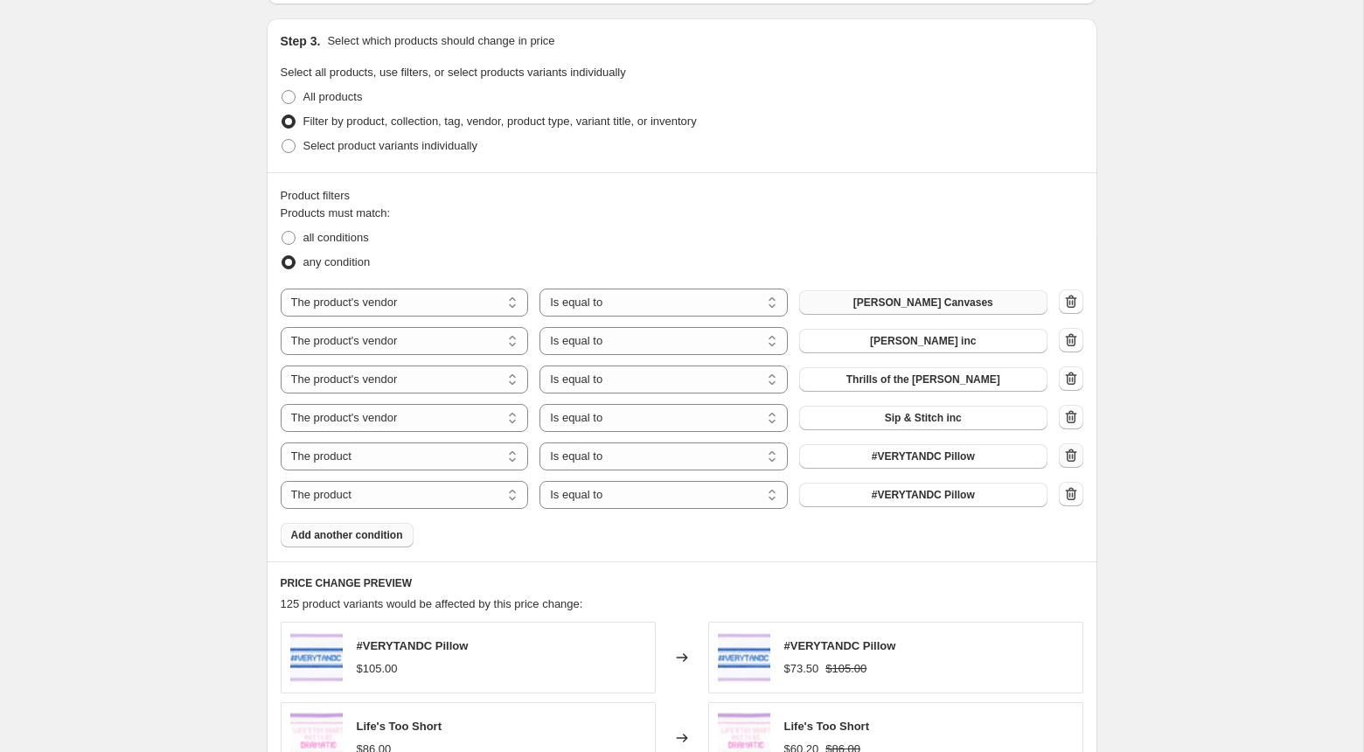
click at [1071, 454] on icon "button" at bounding box center [1070, 455] width 17 height 17
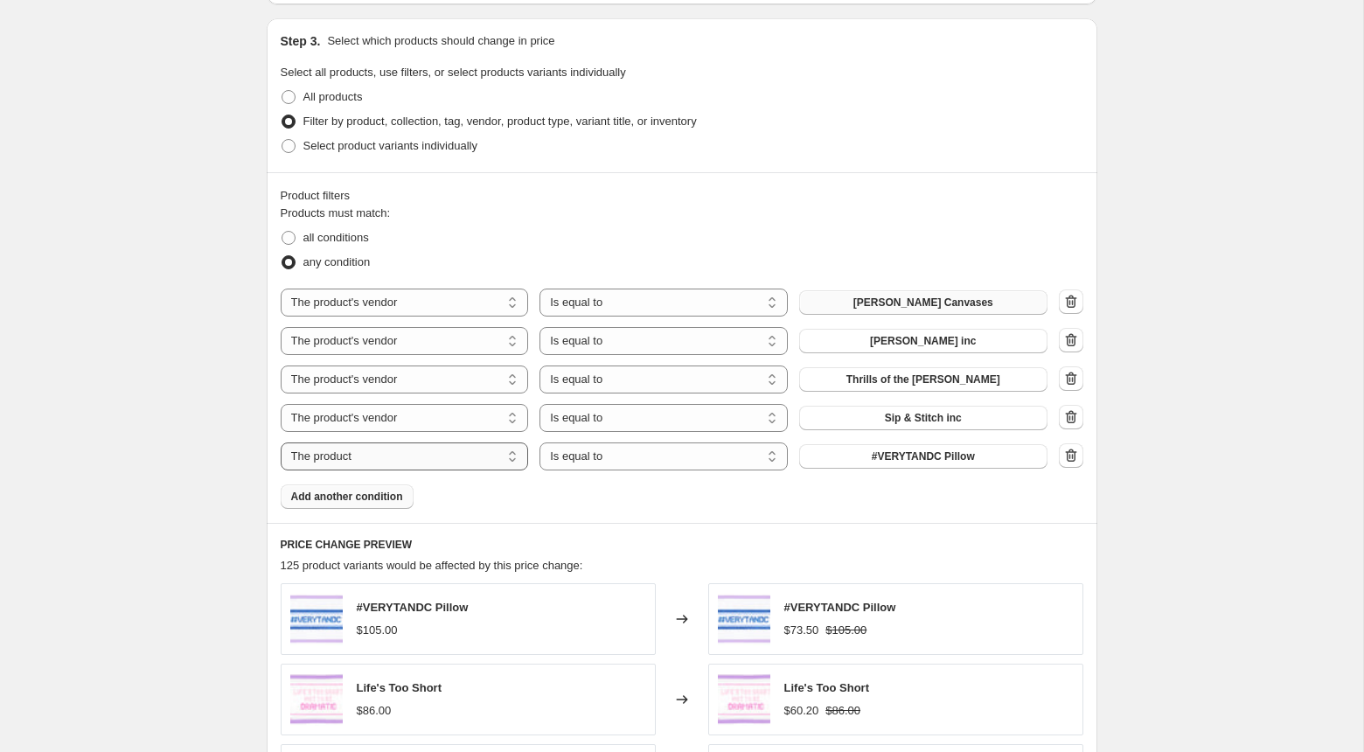
click at [429, 450] on select "The product The product's collection The product's tag The product's vendor The…" at bounding box center [405, 456] width 248 height 28
select select "vendor"
click at [886, 458] on span "A Dragon's Tale" at bounding box center [923, 456] width 79 height 14
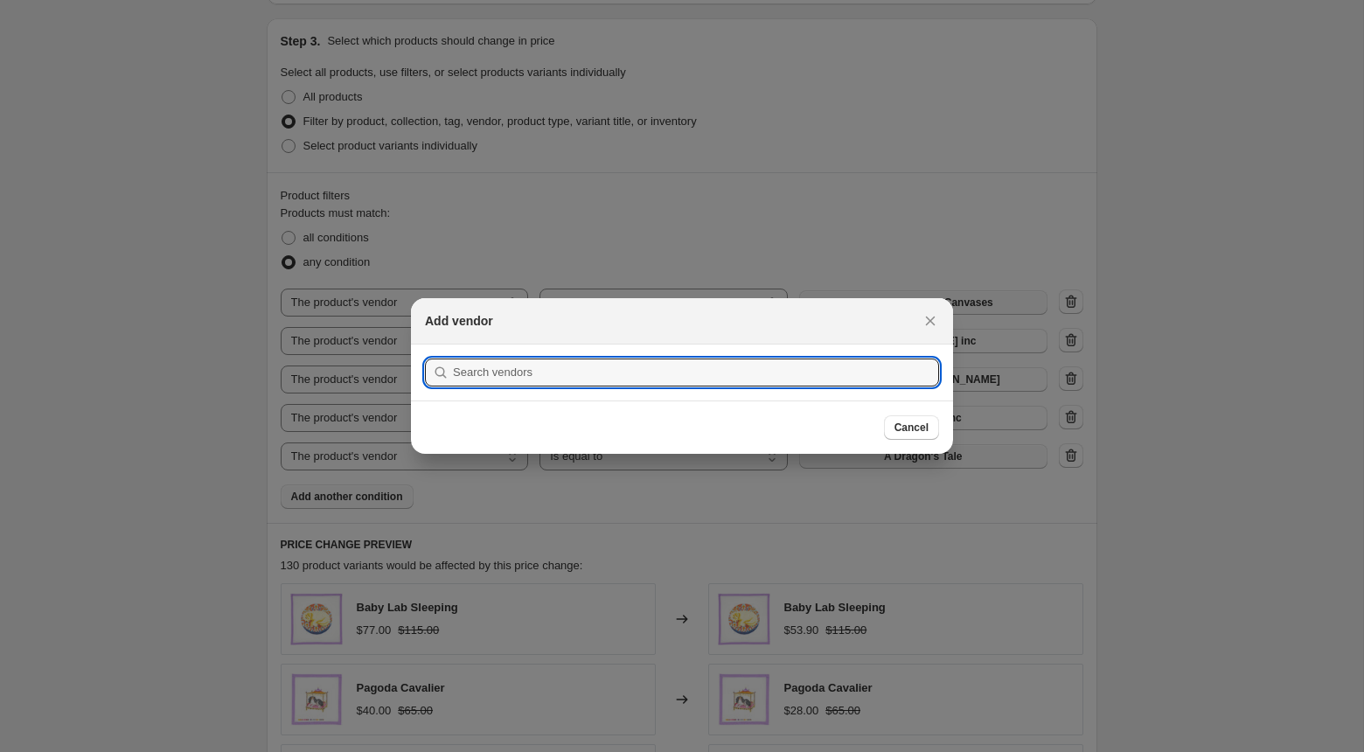
scroll to position [0, 0]
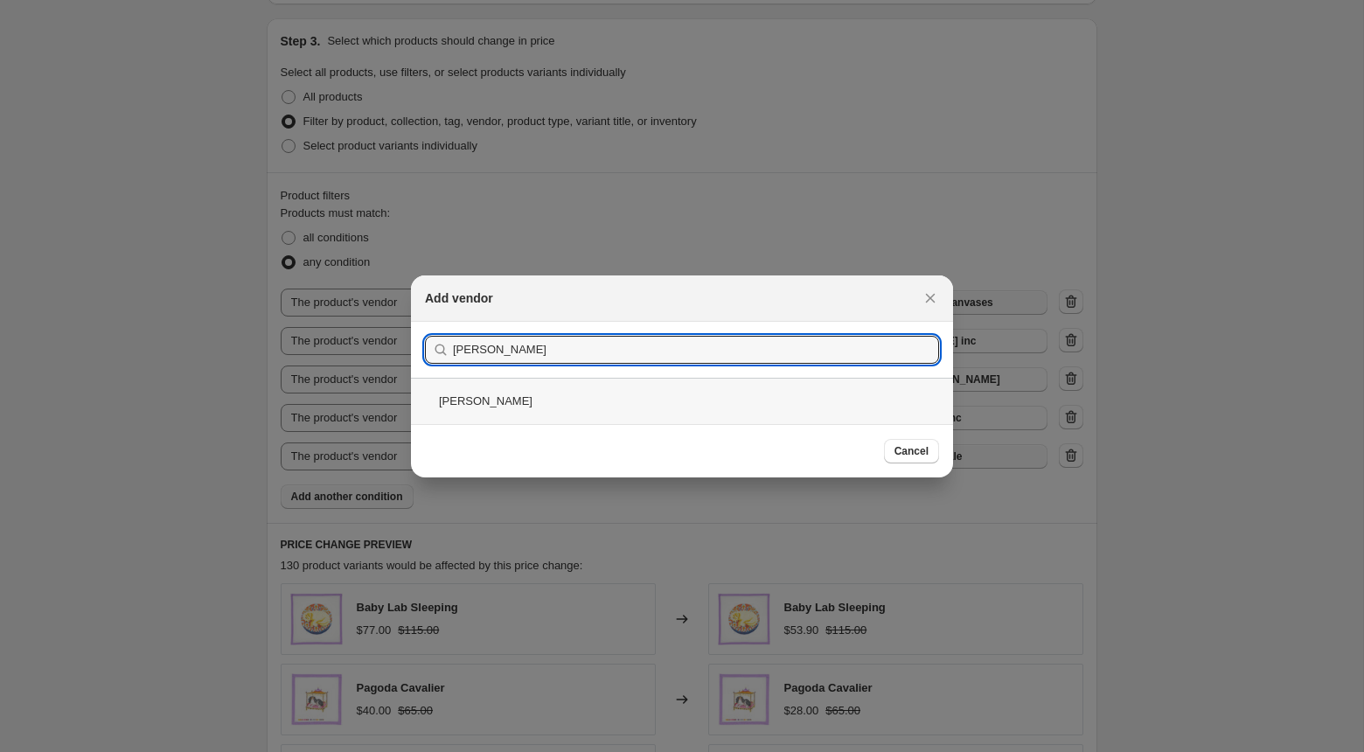
type input "[PERSON_NAME]"
click at [576, 402] on div "[PERSON_NAME]" at bounding box center [682, 401] width 542 height 46
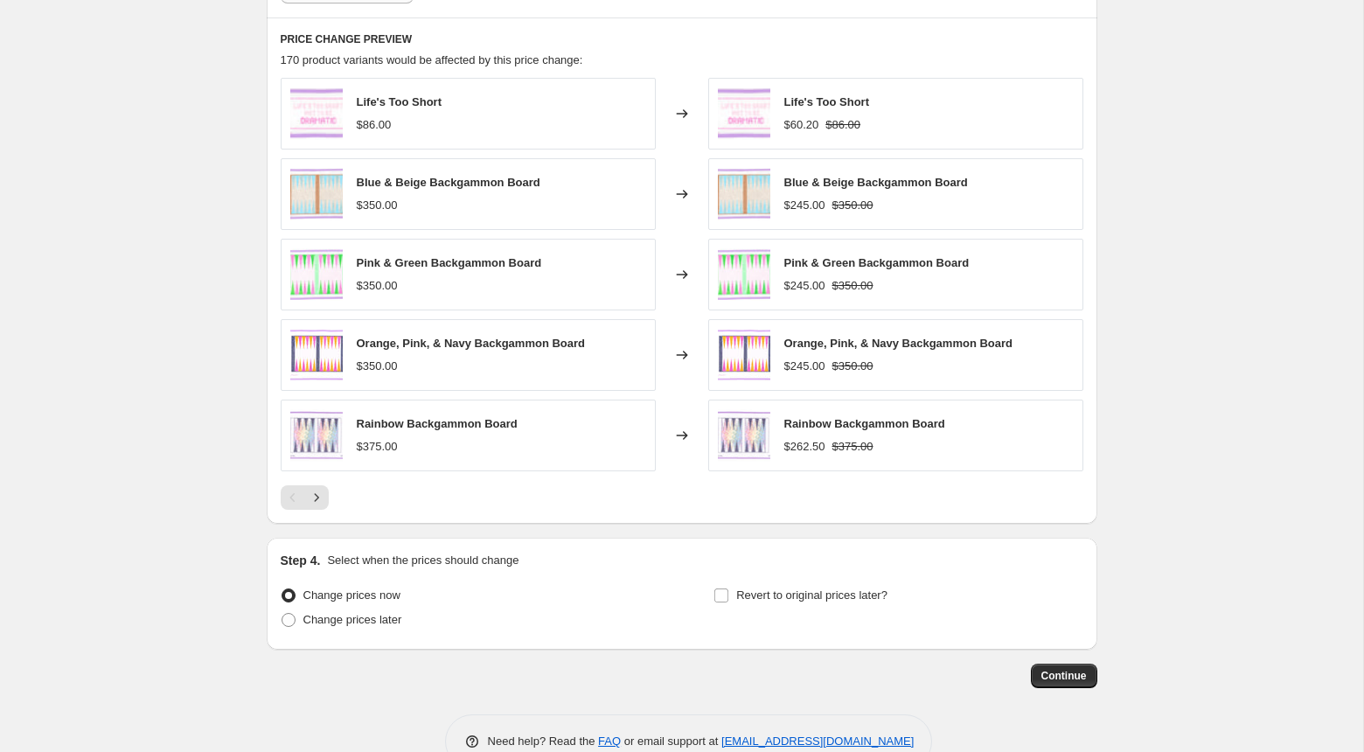
scroll to position [1339, 0]
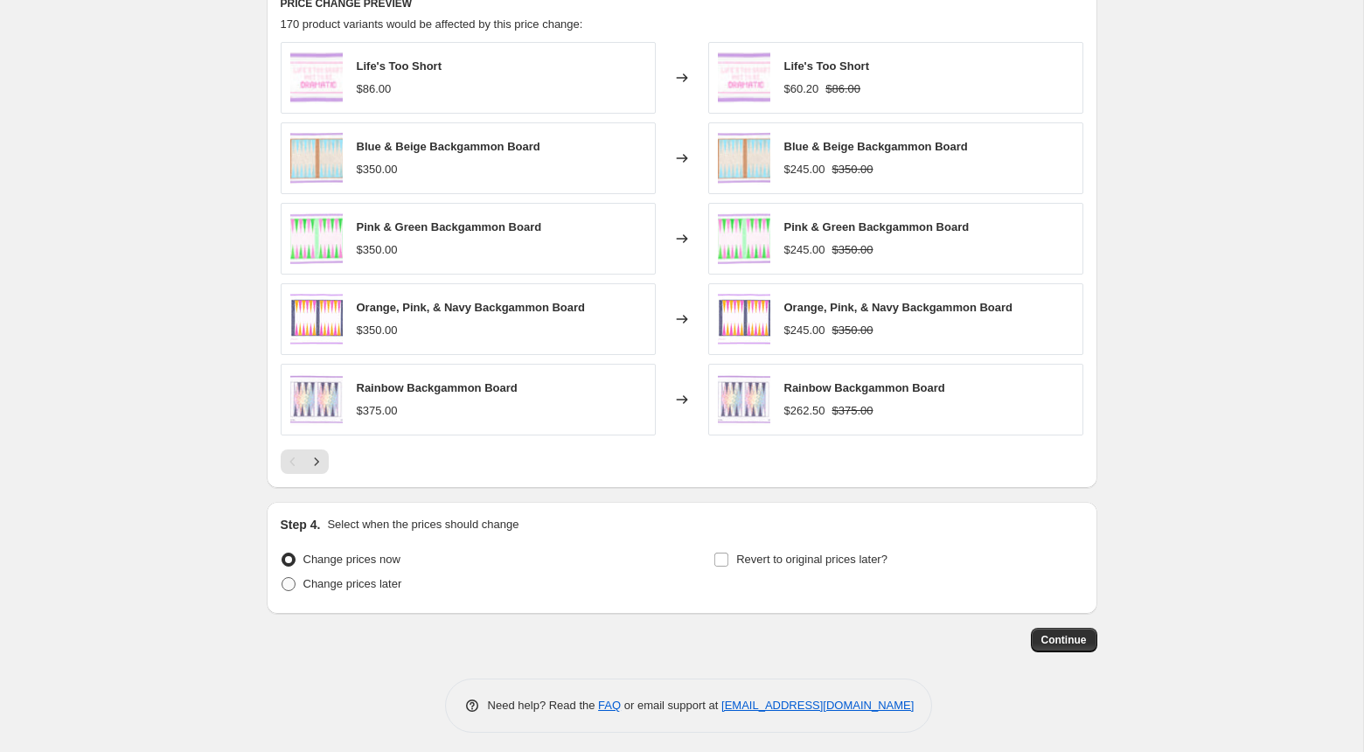
click at [367, 580] on span "Change prices later" at bounding box center [352, 583] width 99 height 13
click at [282, 578] on input "Change prices later" at bounding box center [281, 577] width 1 height 1
radio input "true"
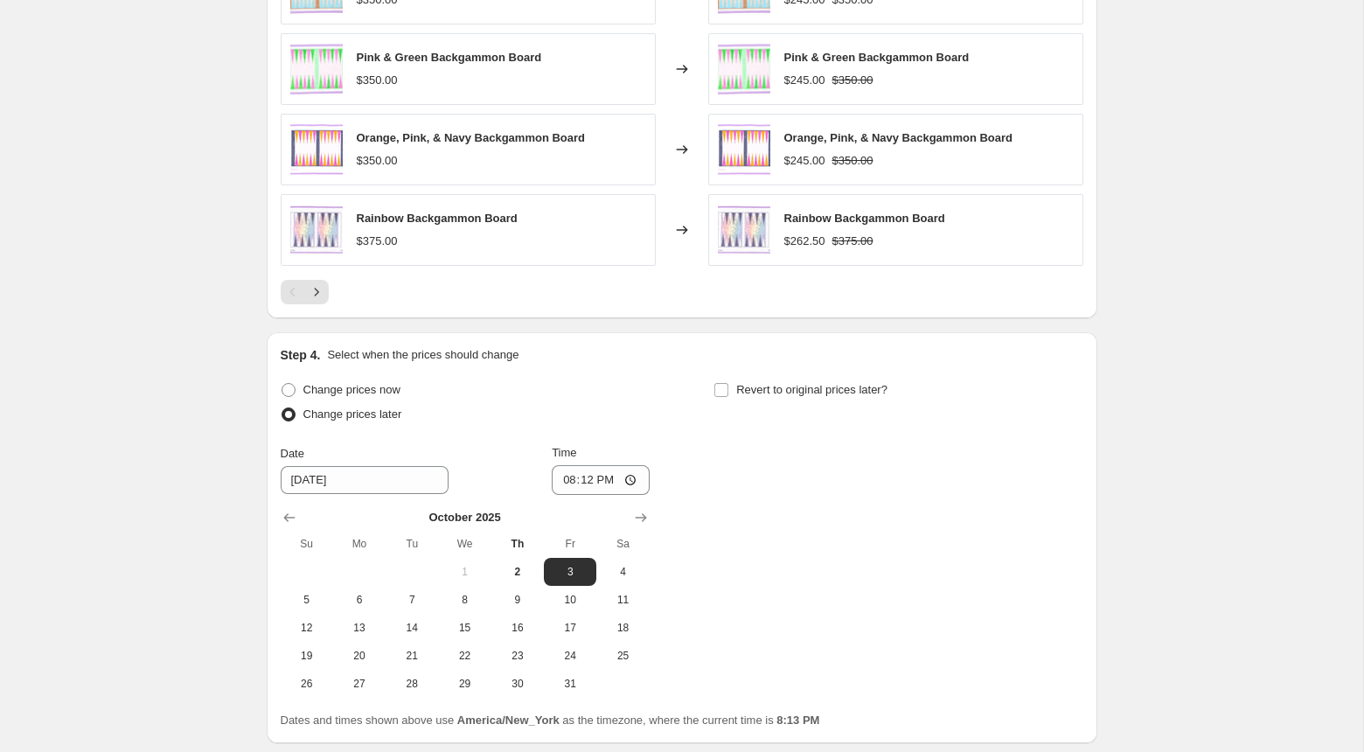
scroll to position [1511, 0]
click at [360, 591] on span "6" at bounding box center [359, 598] width 38 height 14
click at [302, 593] on span "5" at bounding box center [307, 598] width 38 height 14
type input "[DATE]"
click at [566, 474] on input "20:12" at bounding box center [601, 478] width 98 height 30
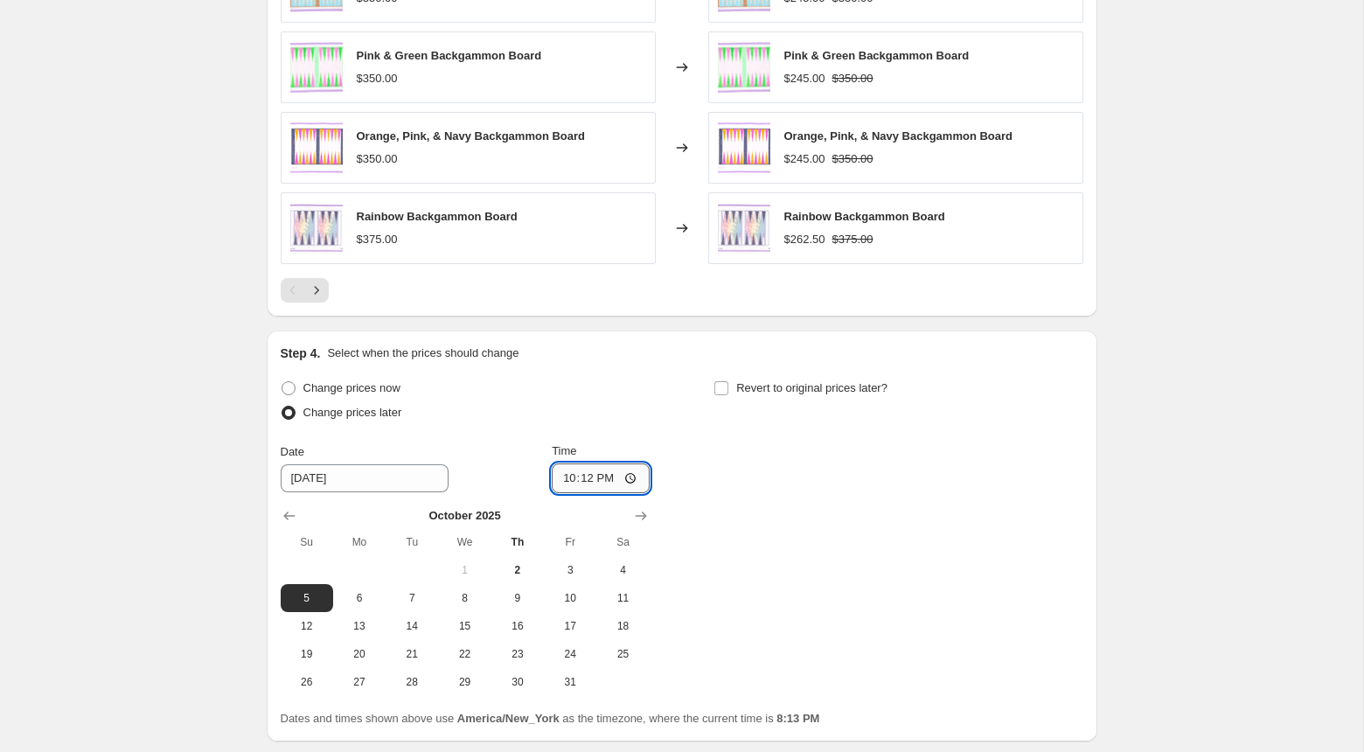
type input "22:00"
click at [721, 381] on input "Revert to original prices later?" at bounding box center [721, 388] width 14 height 14
checkbox input "true"
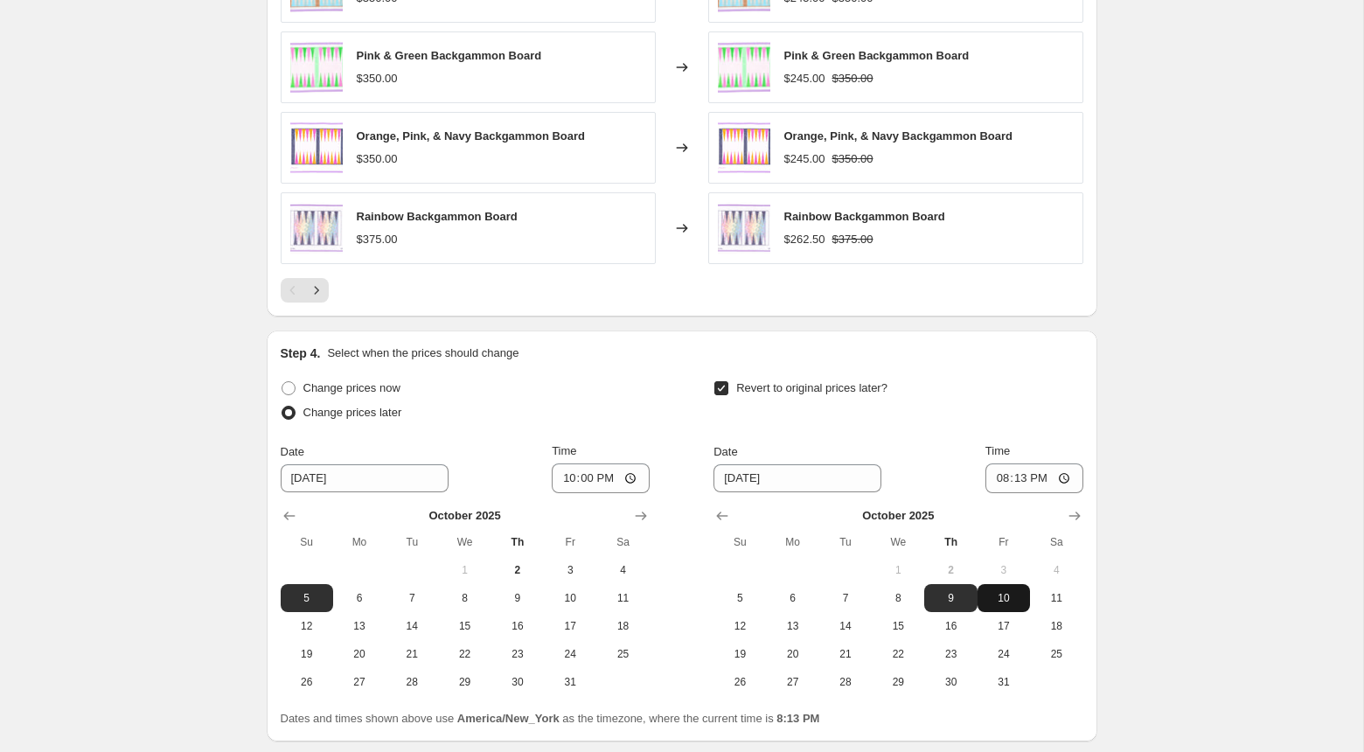
click at [1012, 591] on span "10" at bounding box center [1003, 598] width 38 height 14
type input "[DATE]"
click at [997, 476] on input "20:13" at bounding box center [1034, 478] width 98 height 30
click at [1039, 474] on input "22:00" at bounding box center [1034, 478] width 98 height 30
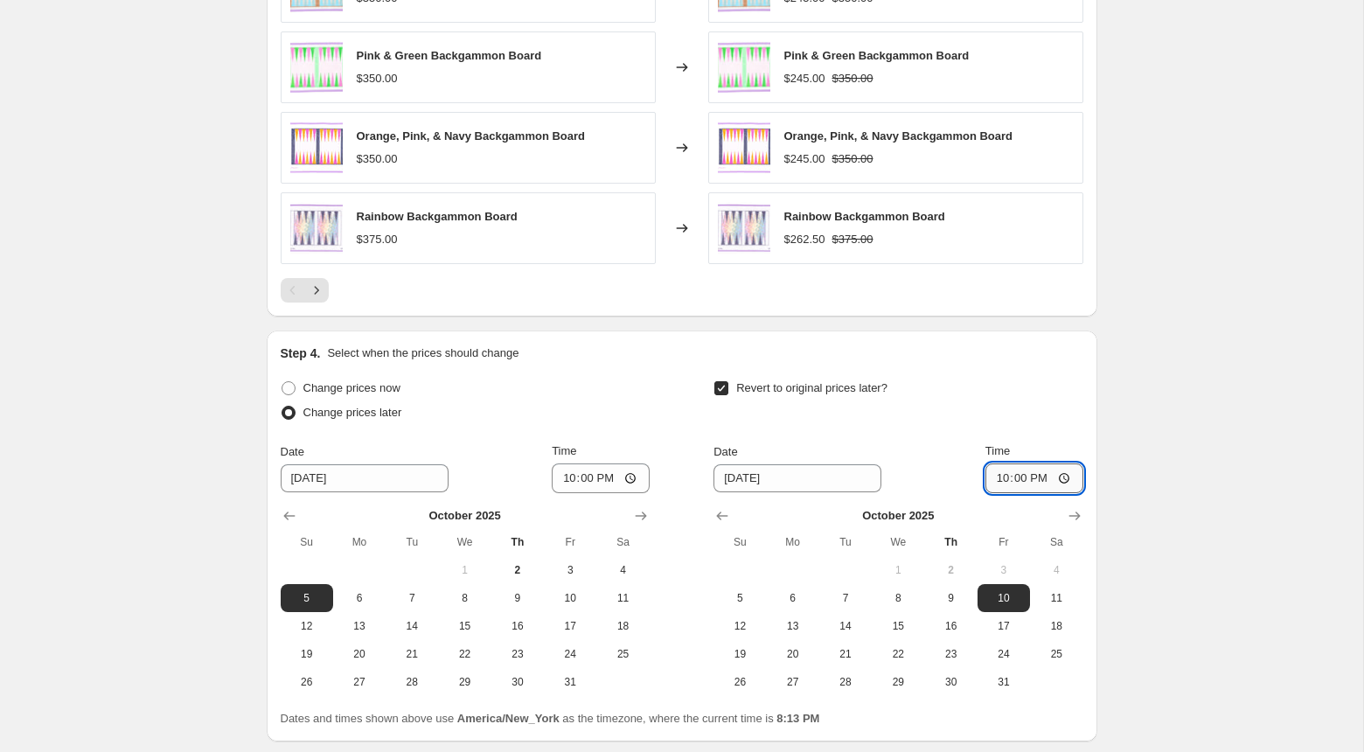
type input "10:00"
click at [1045, 427] on div "Revert to original prices later? Date [DATE] Time 10:00 [DATE] Su Mo Tu We Th F…" at bounding box center [897, 536] width 369 height 320
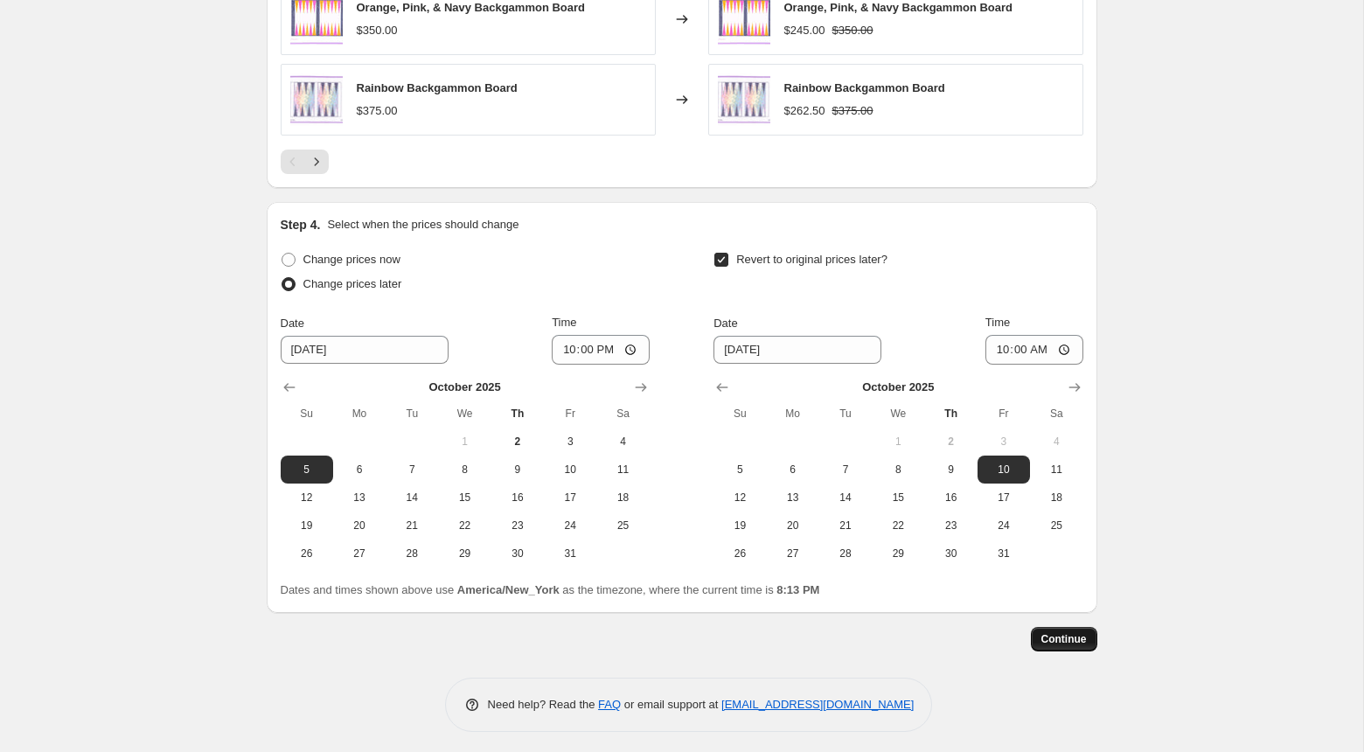
click at [1060, 632] on span "Continue" at bounding box center [1063, 639] width 45 height 14
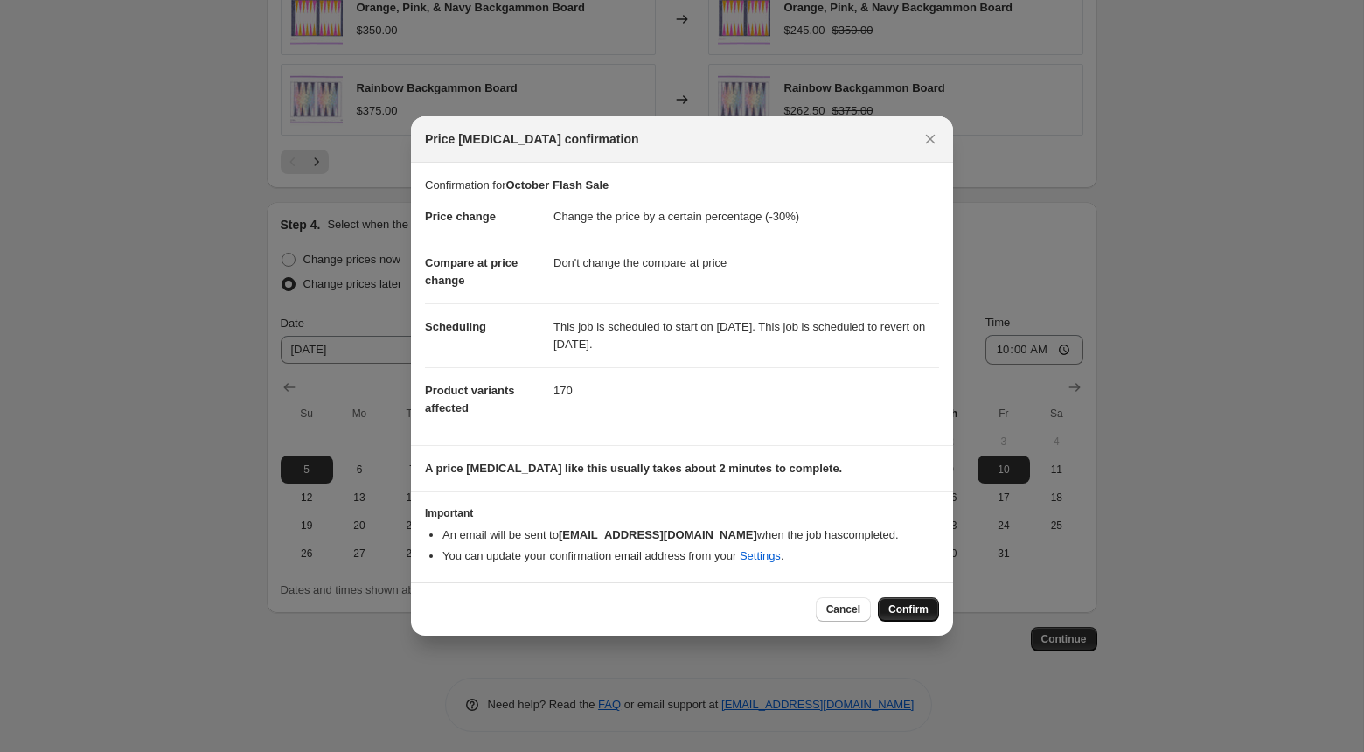
click at [918, 609] on span "Confirm" at bounding box center [908, 609] width 40 height 14
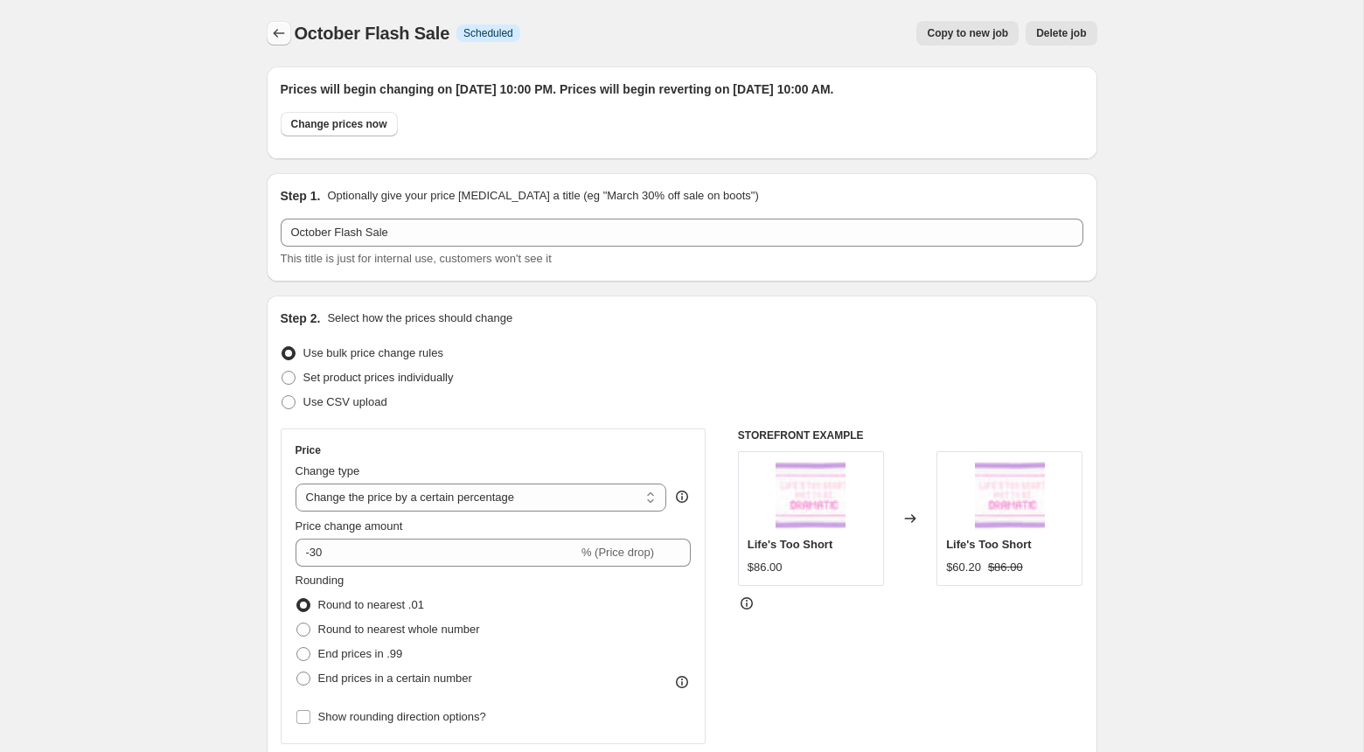
click at [276, 32] on icon "Price change jobs" at bounding box center [278, 32] width 17 height 17
